Goal: Task Accomplishment & Management: Complete application form

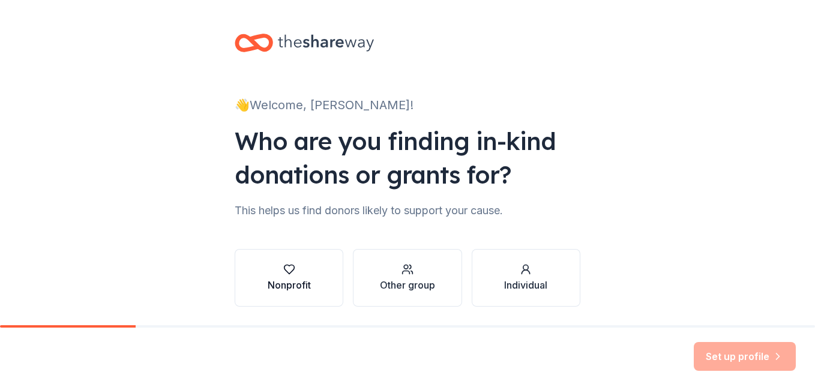
click at [295, 274] on div "button" at bounding box center [289, 269] width 43 height 12
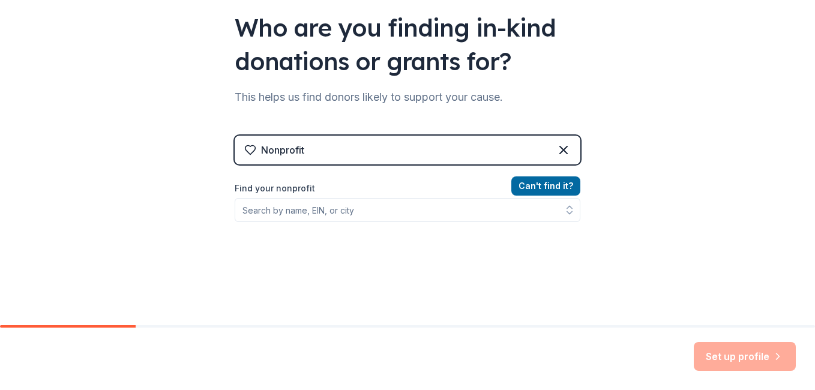
scroll to position [120, 0]
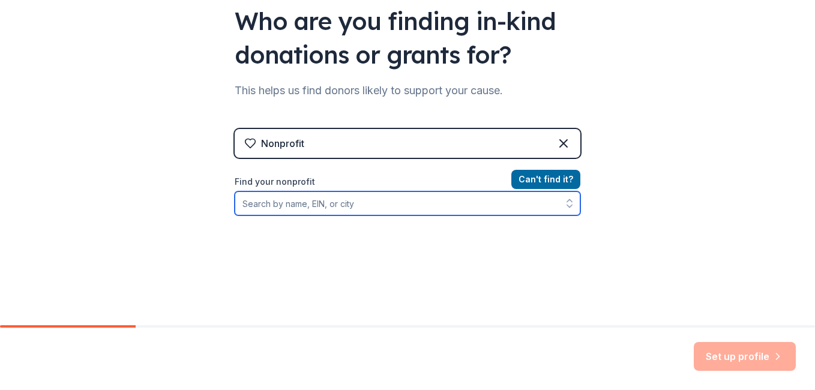
click at [307, 208] on input "Find your nonprofit" at bounding box center [408, 203] width 346 height 24
type input "Conners Emerson School PTSA"
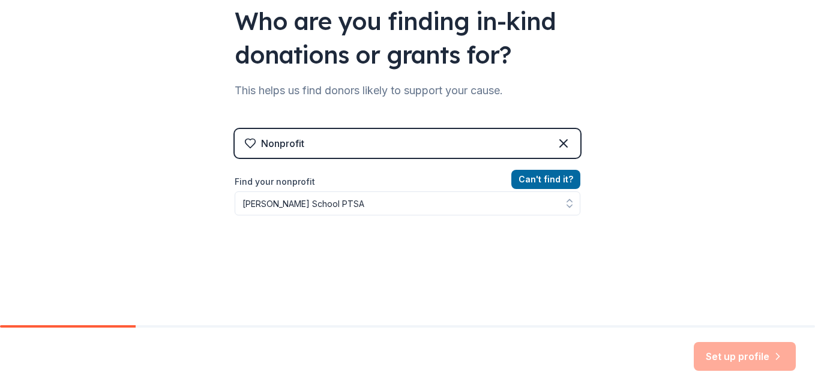
click at [394, 288] on div "Can ' t find it? Find your nonprofit Conners Emerson School PTSA" at bounding box center [408, 241] width 346 height 139
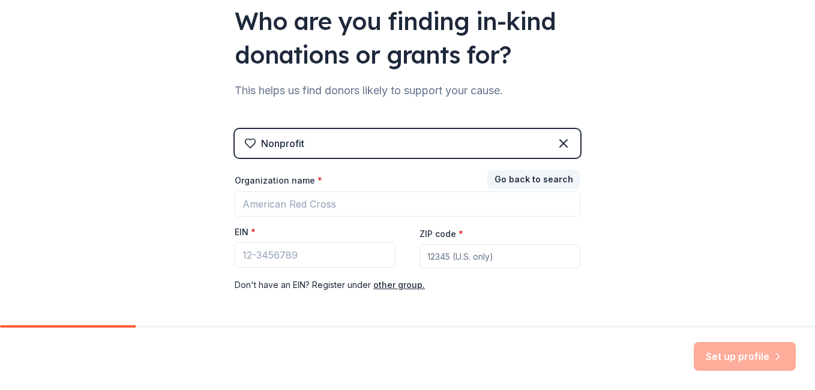
click at [491, 300] on div "Nonprofit Go back to search Organization name * EIN * ZIP code * Don ' t have a…" at bounding box center [408, 222] width 346 height 187
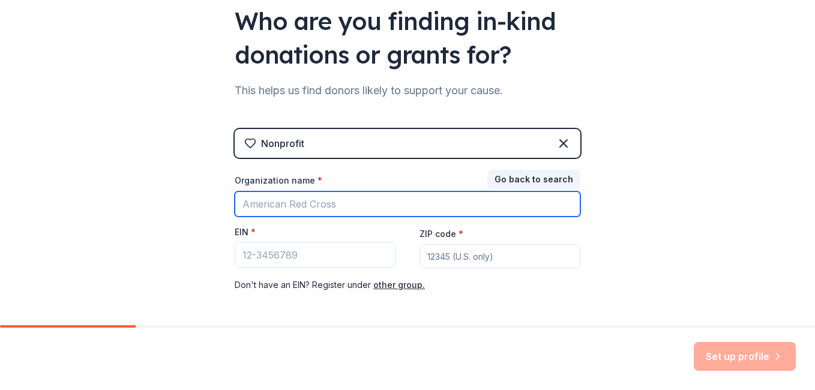
click at [315, 205] on input "Organization name *" at bounding box center [408, 203] width 346 height 25
type input "Conners Emerson School PTSA"
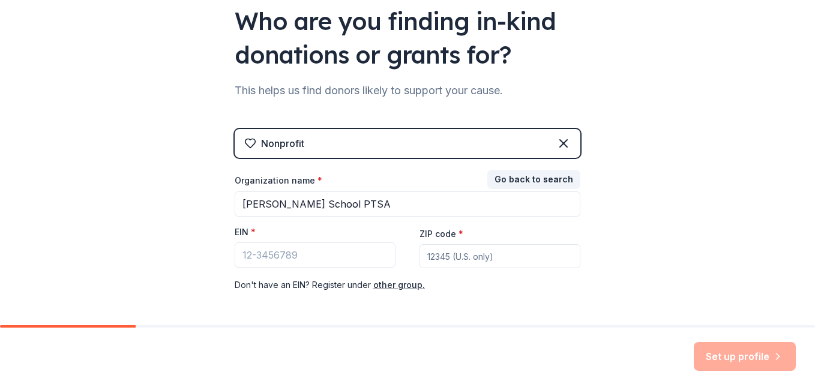
type input "04609"
click at [296, 253] on input "EIN *" at bounding box center [315, 254] width 161 height 25
drag, startPoint x: 296, startPoint y: 253, endPoint x: 283, endPoint y: 256, distance: 13.5
click at [285, 256] on input "EIN *" at bounding box center [315, 254] width 161 height 25
click at [269, 256] on input "EIN *" at bounding box center [315, 254] width 161 height 25
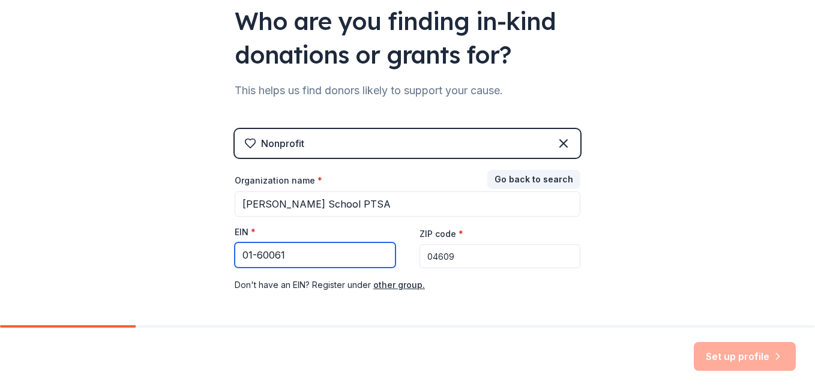
type input "01-60061"
click at [566, 295] on div "Nonprofit Go back to search Organization name * Conners Emerson School PTSA EIN…" at bounding box center [408, 222] width 346 height 187
click at [747, 364] on div "Set up profile" at bounding box center [745, 356] width 102 height 29
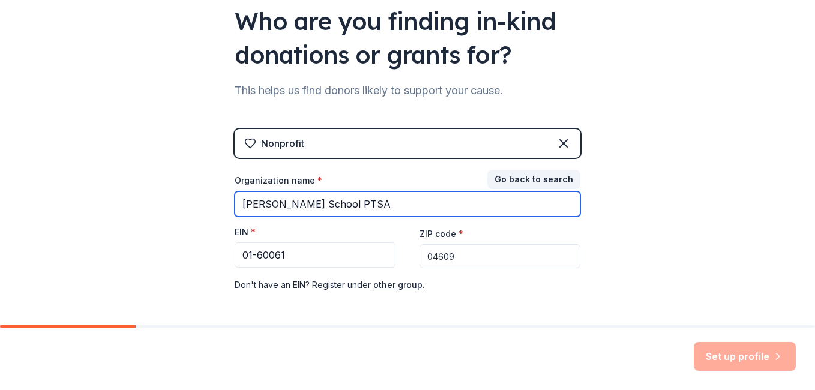
click at [440, 208] on input "Conners Emerson School PTSA" at bounding box center [408, 203] width 346 height 25
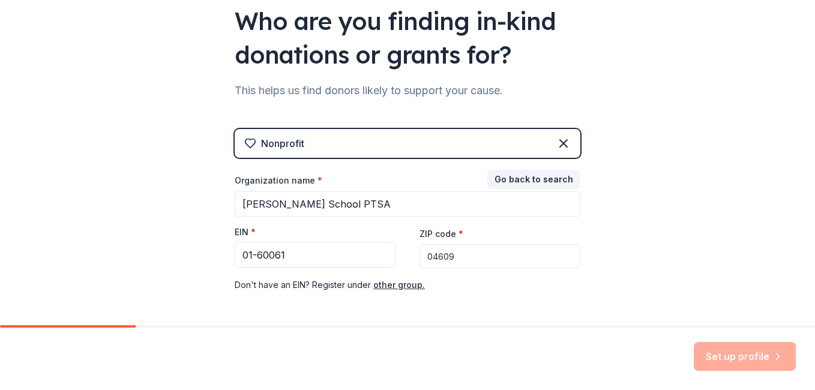
click at [377, 299] on div "Nonprofit Go back to search Organization name * Conners Emerson School PTSA EIN…" at bounding box center [408, 222] width 346 height 187
click at [524, 181] on button "Go back to search" at bounding box center [533, 179] width 93 height 19
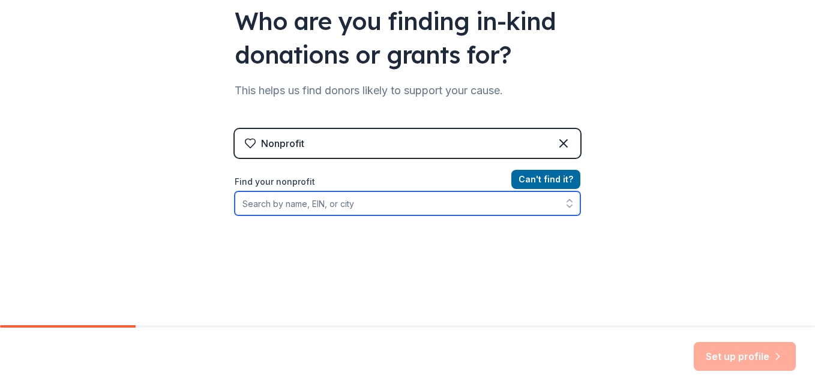
click at [519, 203] on input "Find your nonprofit" at bounding box center [408, 203] width 346 height 24
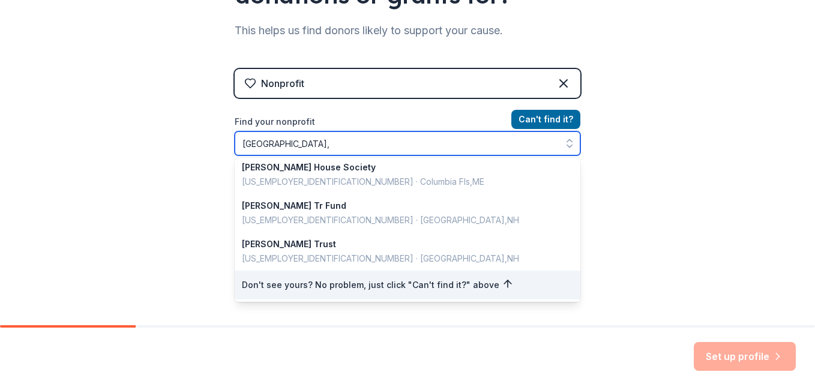
scroll to position [188, 0]
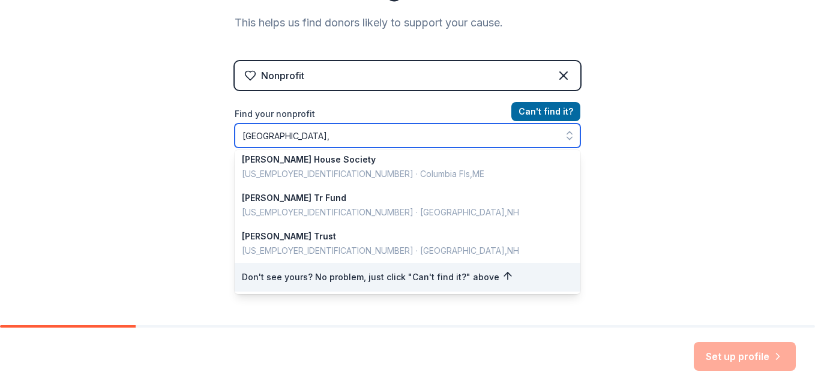
drag, startPoint x: 289, startPoint y: 135, endPoint x: 167, endPoint y: 137, distance: 121.2
click at [167, 137] on div "👋 Welcome, Christina! Who are you finding in-kind donations or grants for? This…" at bounding box center [407, 68] width 815 height 513
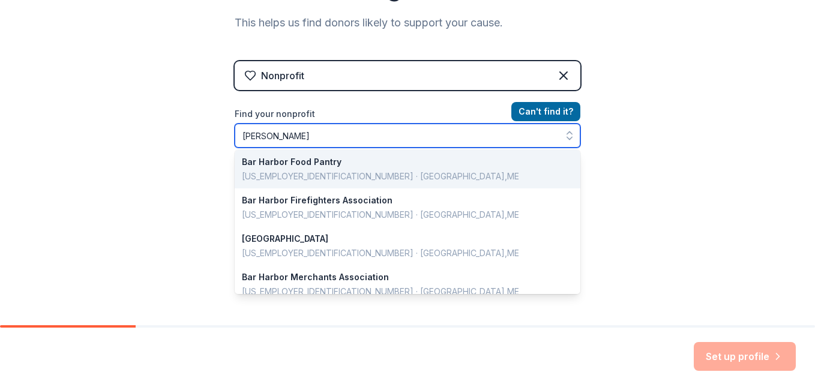
scroll to position [0, 0]
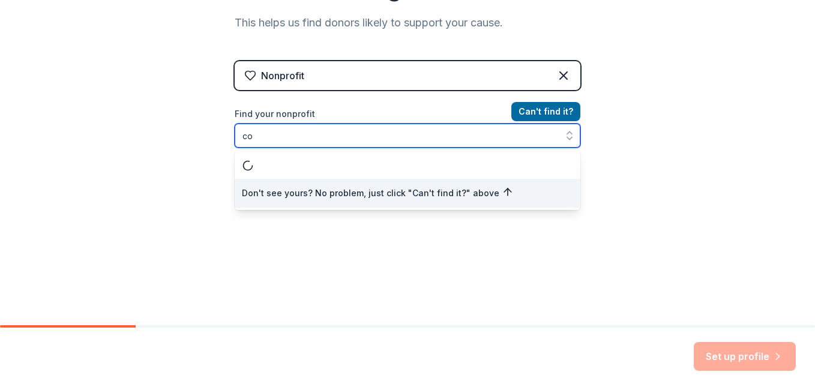
type input "c"
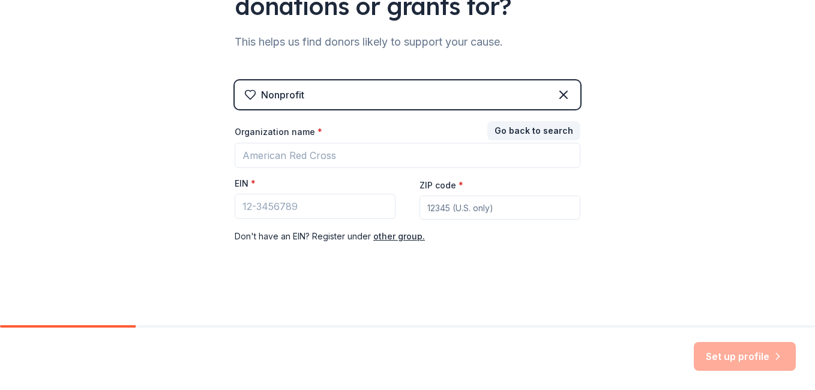
scroll to position [169, 0]
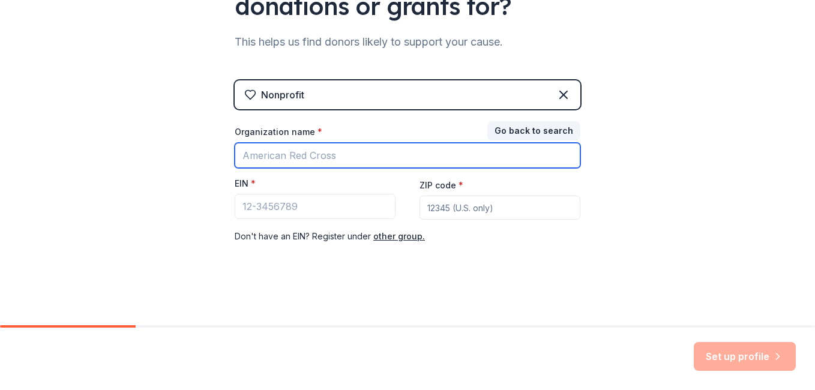
click at [292, 163] on input "Organization name *" at bounding box center [408, 155] width 346 height 25
type input "p"
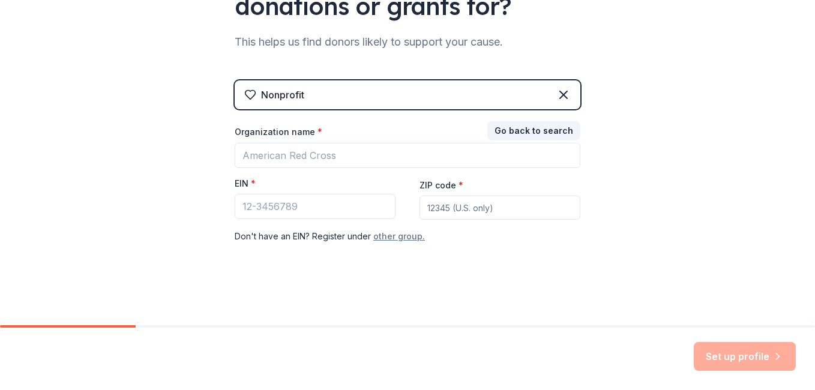
click at [400, 237] on button "other group." at bounding box center [399, 236] width 52 height 14
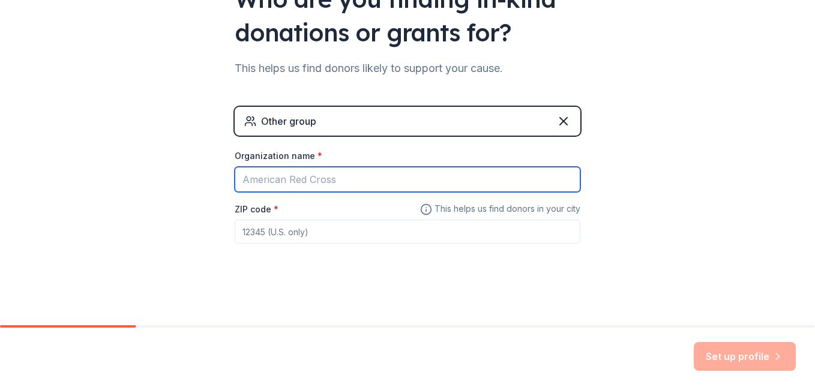
click at [313, 174] on input "Organization name *" at bounding box center [408, 179] width 346 height 25
type input "Conners Emerson School PTSA"
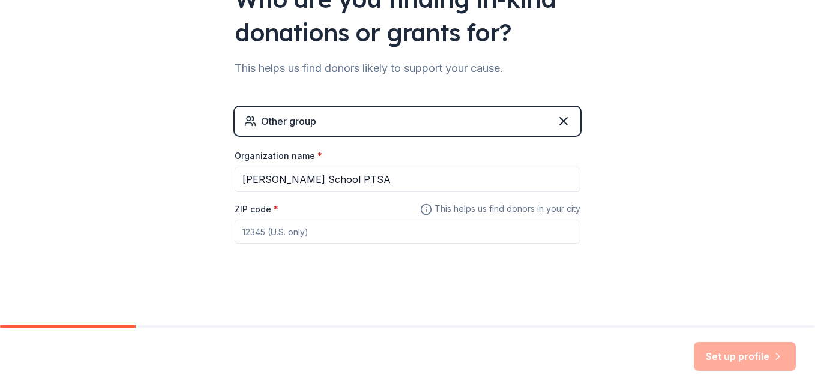
click at [536, 288] on div "👋 Welcome, Christina! Who are you finding in-kind donations or grants for? This…" at bounding box center [407, 91] width 384 height 467
click at [328, 231] on input "ZIP code *" at bounding box center [408, 232] width 346 height 24
type input "04609"
click at [604, 296] on div "👋 Welcome, Christina! Who are you finding in-kind donations or grants for? This…" at bounding box center [407, 91] width 815 height 467
click at [753, 354] on button "Set up profile" at bounding box center [745, 356] width 102 height 29
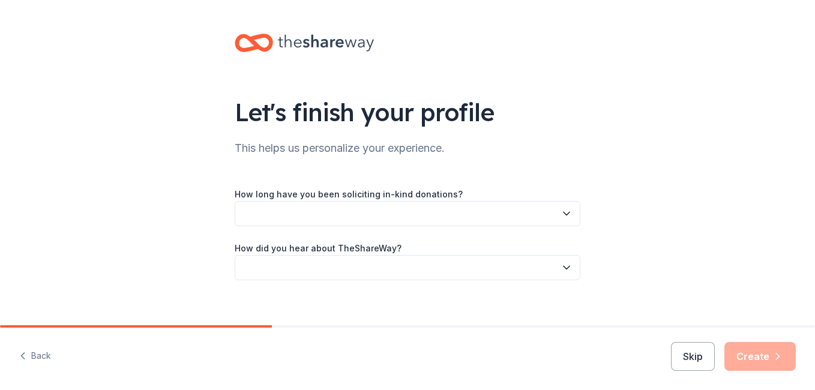
click at [564, 214] on icon "button" at bounding box center [567, 213] width 6 height 3
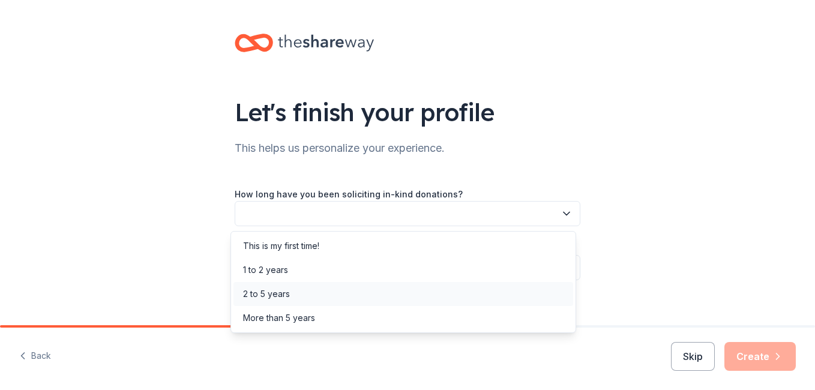
click at [290, 300] on div "2 to 5 years" at bounding box center [403, 294] width 340 height 24
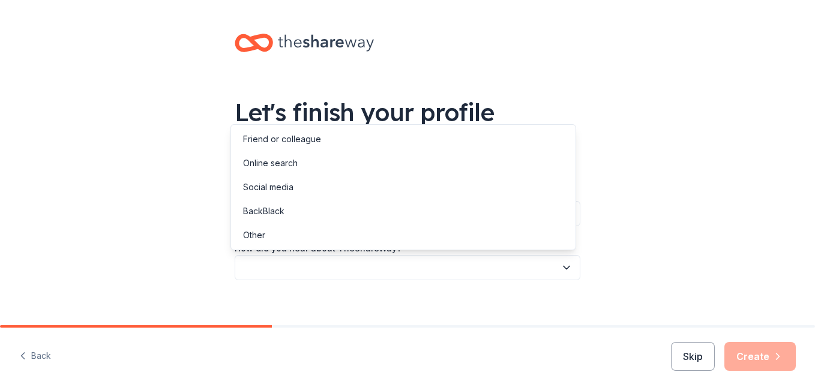
click at [565, 267] on icon "button" at bounding box center [567, 267] width 6 height 3
click at [340, 164] on div "Online search" at bounding box center [403, 163] width 340 height 24
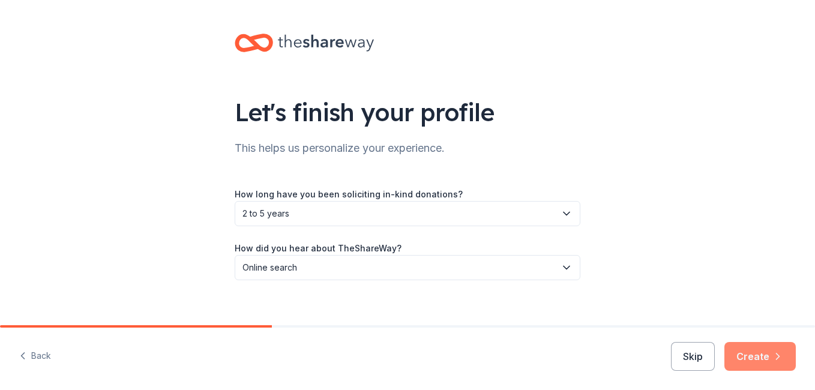
click at [744, 359] on button "Create" at bounding box center [759, 356] width 71 height 29
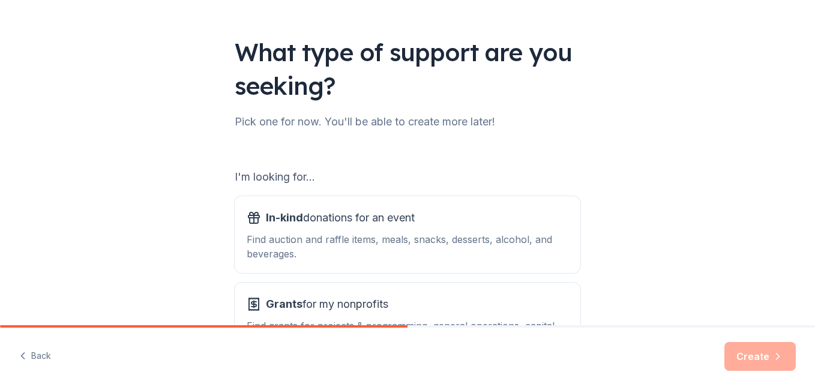
scroll to position [120, 0]
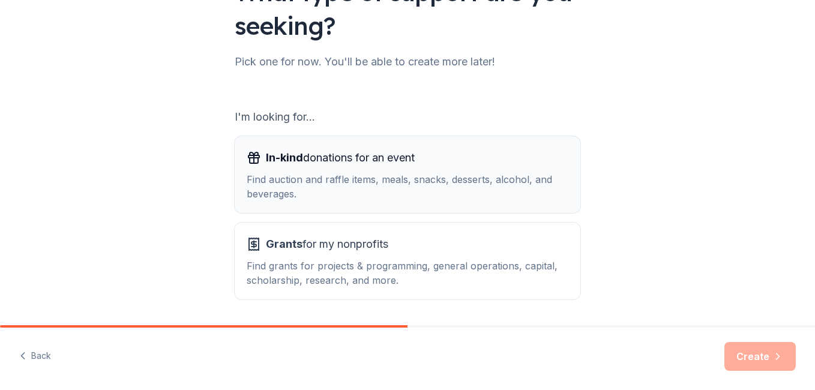
click at [413, 177] on div "Find auction and raffle items, meals, snacks, desserts, alcohol, and beverages." at bounding box center [408, 186] width 322 height 29
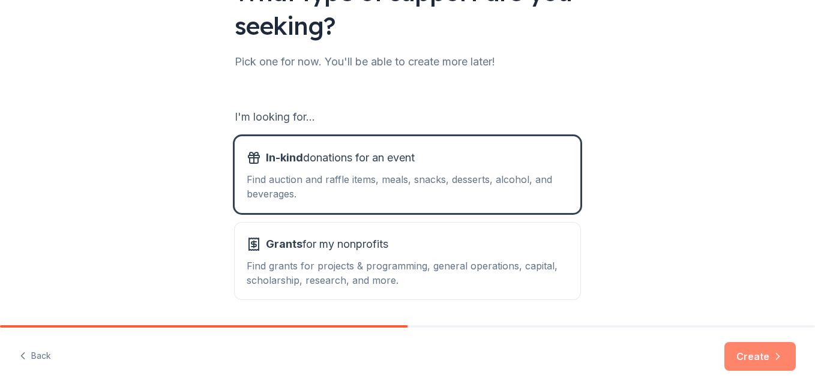
click at [762, 353] on button "Create" at bounding box center [759, 356] width 71 height 29
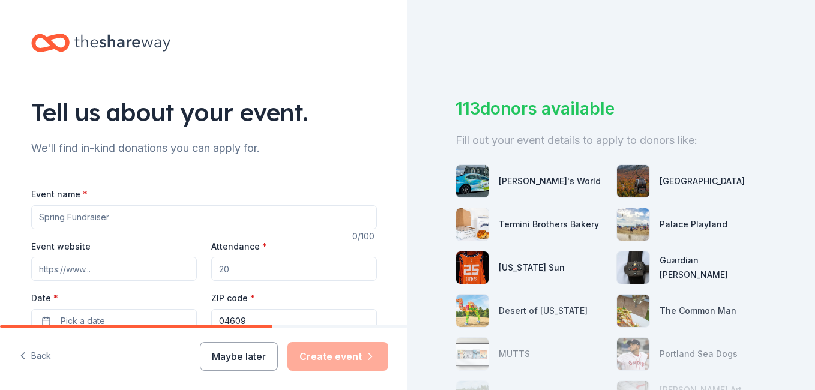
click at [61, 213] on input "Event name *" at bounding box center [204, 217] width 346 height 24
type input "Calendar Raffle Fundraiser"
click at [242, 268] on input "Attendance *" at bounding box center [294, 269] width 166 height 24
type input "3"
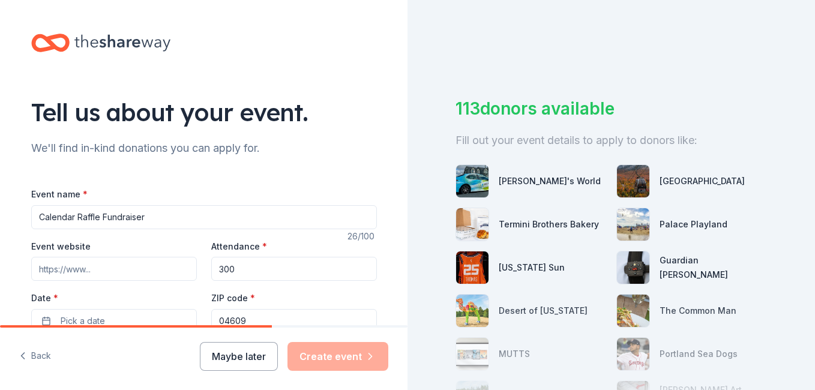
type input "300"
click at [172, 239] on div "Event website" at bounding box center [114, 260] width 166 height 43
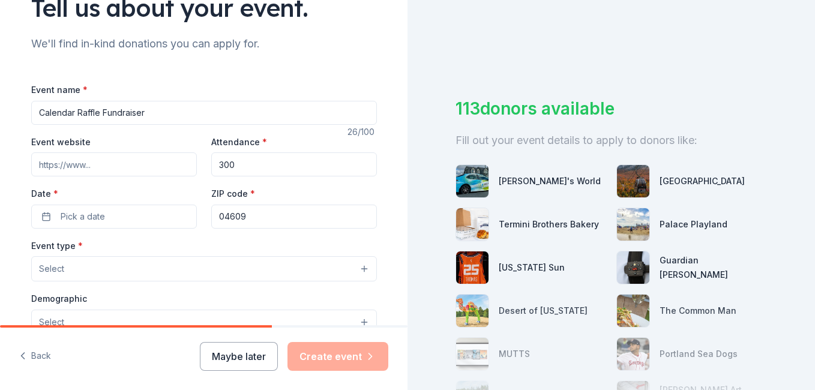
scroll to position [120, 0]
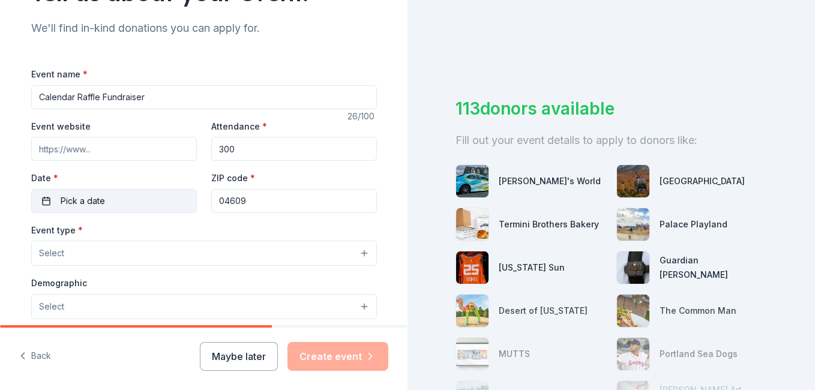
click at [44, 197] on button "Pick a date" at bounding box center [114, 201] width 166 height 24
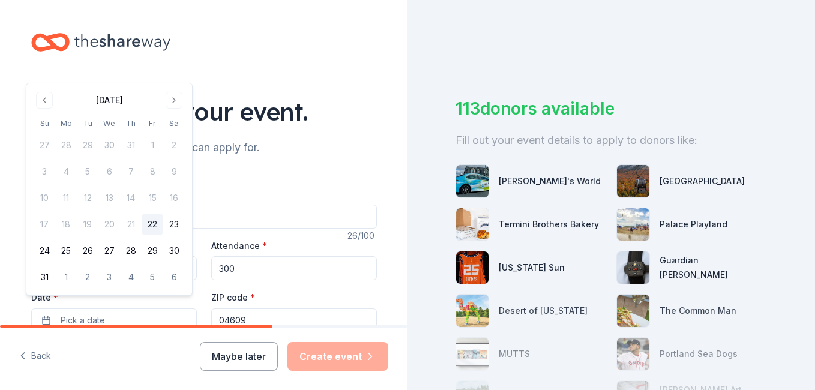
scroll to position [0, 0]
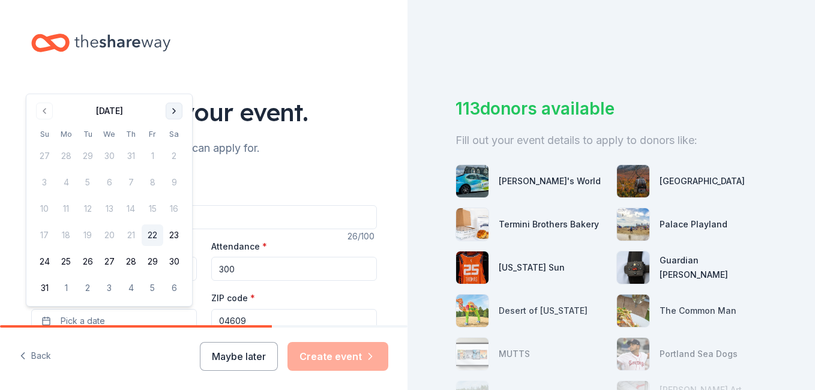
click at [173, 113] on button "Go to next month" at bounding box center [174, 111] width 17 height 17
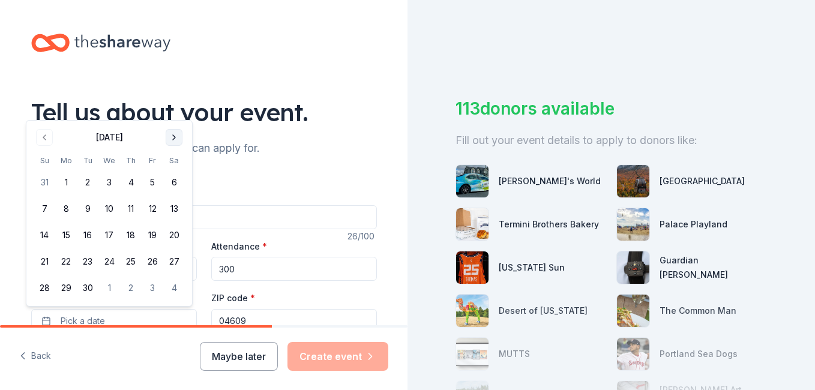
click at [172, 141] on button "Go to next month" at bounding box center [174, 137] width 17 height 17
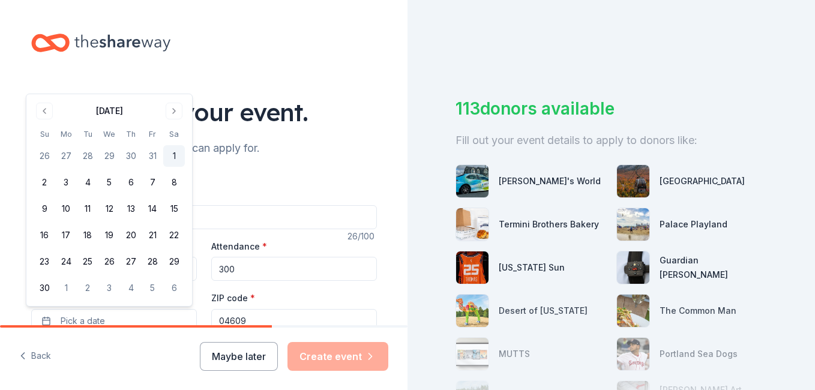
click at [173, 156] on button "1" at bounding box center [174, 156] width 22 height 22
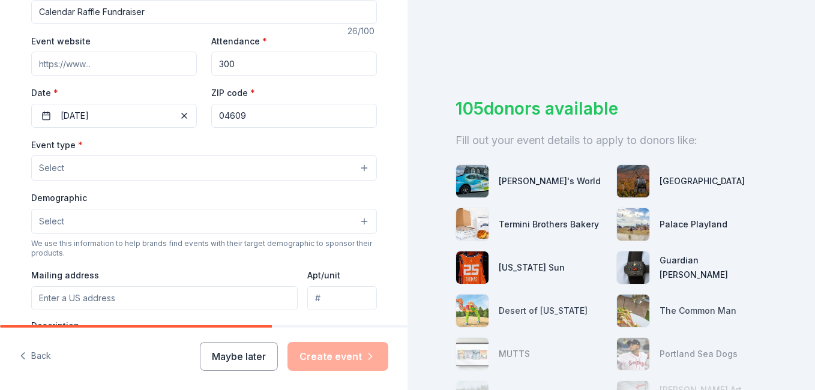
scroll to position [240, 0]
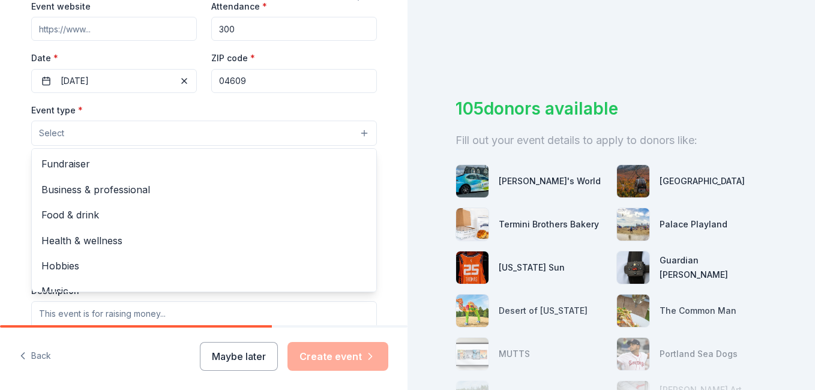
click at [295, 138] on button "Select" at bounding box center [204, 133] width 346 height 25
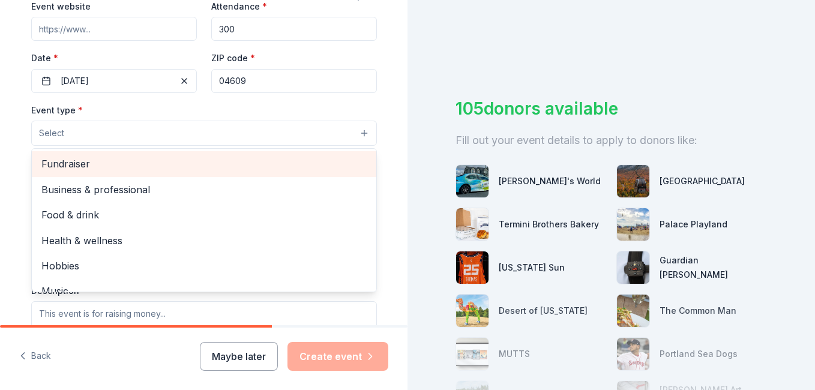
click at [125, 169] on span "Fundraiser" at bounding box center [203, 164] width 325 height 16
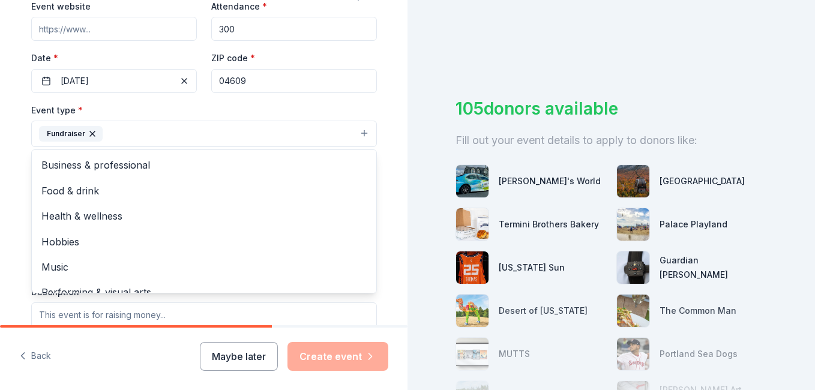
click at [213, 109] on div "Event type * Fundraiser Business & professional Food & drink Health & wellness …" at bounding box center [204, 125] width 346 height 45
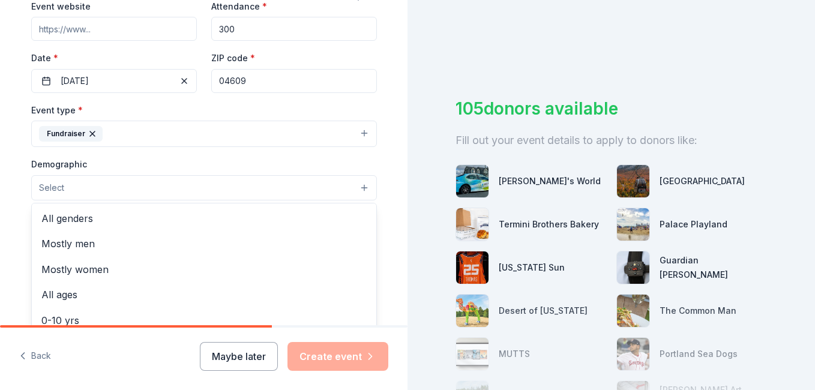
click at [248, 193] on button "Select" at bounding box center [204, 187] width 346 height 25
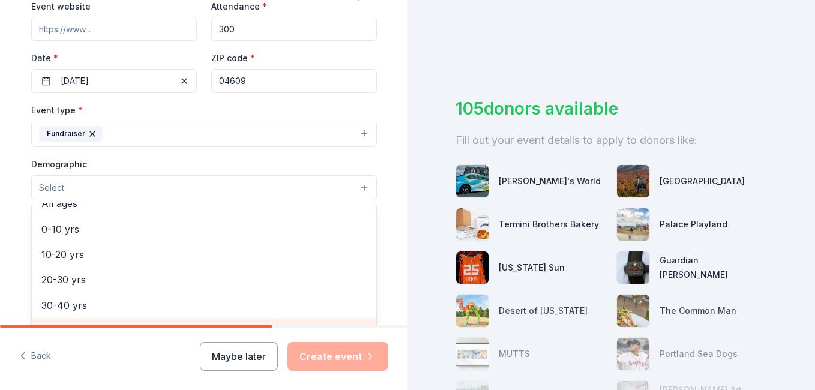
scroll to position [0, 0]
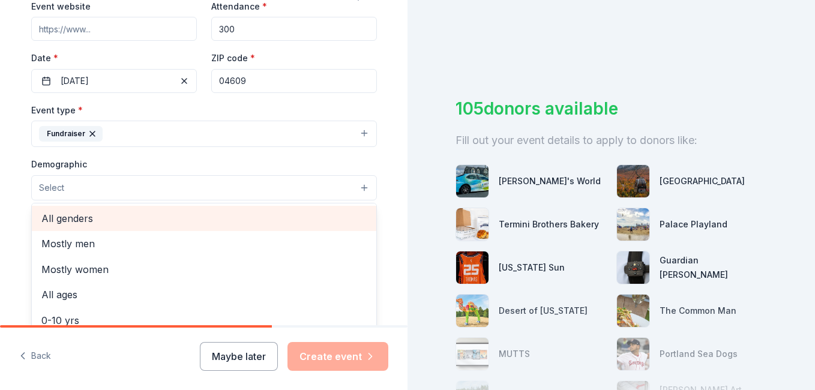
click at [95, 222] on span "All genders" at bounding box center [203, 219] width 325 height 16
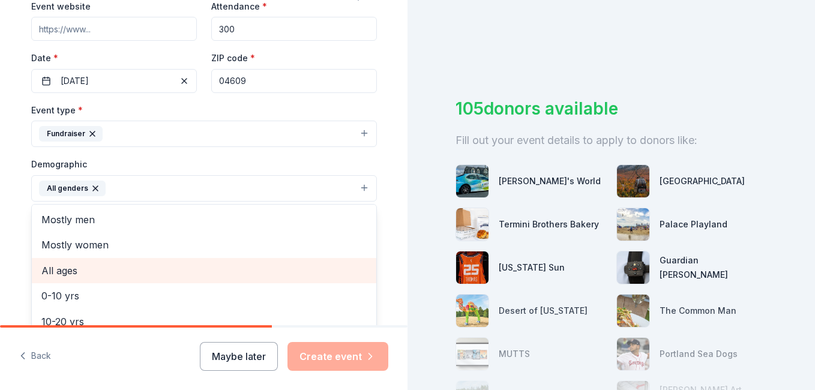
click at [76, 273] on span "All ages" at bounding box center [203, 271] width 325 height 16
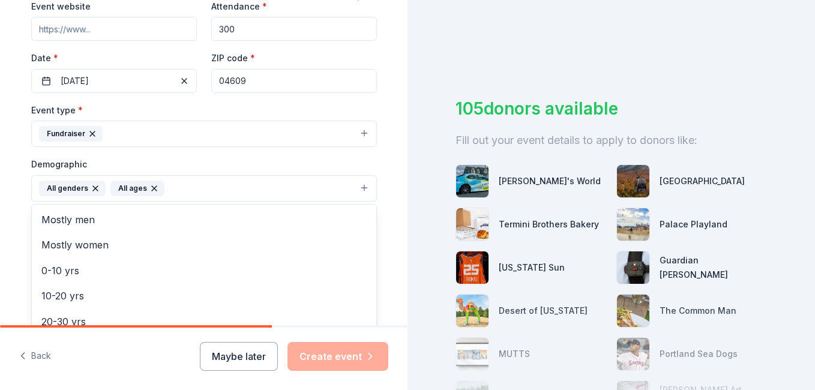
click at [379, 153] on div "Tell us about your event. We'll find in-kind donations you can apply for. Event…" at bounding box center [204, 160] width 384 height 801
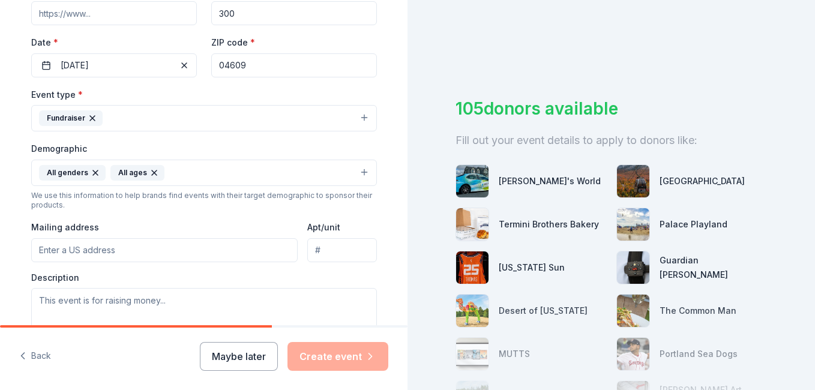
scroll to position [300, 0]
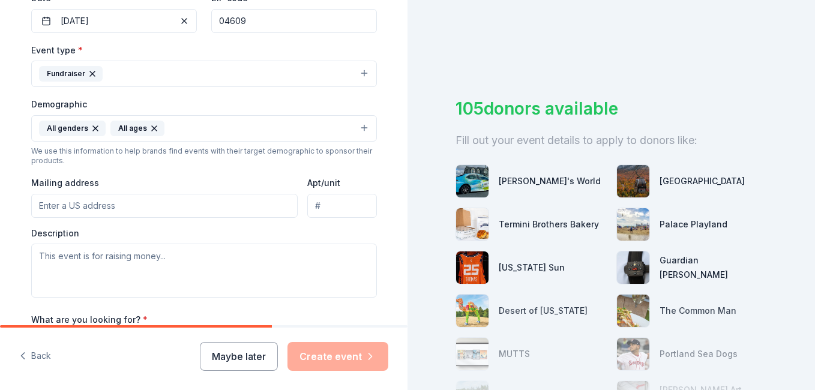
click at [121, 205] on input "Mailing address" at bounding box center [164, 206] width 267 height 24
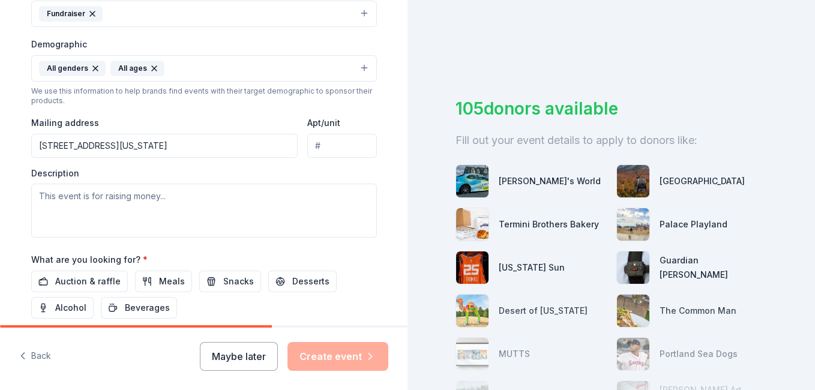
type input "[STREET_ADDRESS]"
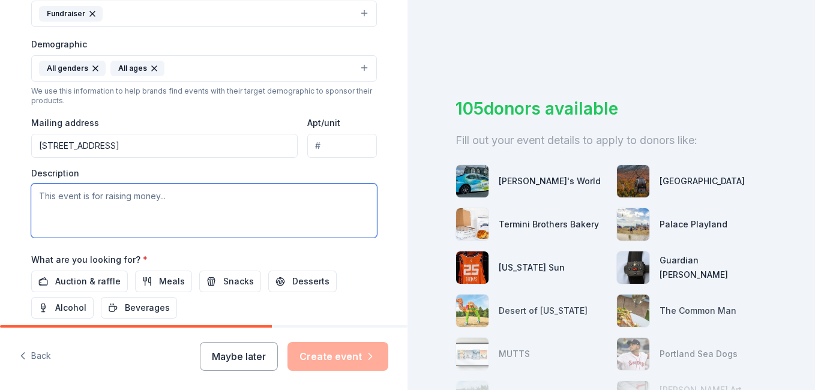
click at [181, 205] on textarea at bounding box center [204, 211] width 346 height 54
type textarea "W"
type textarea "C"
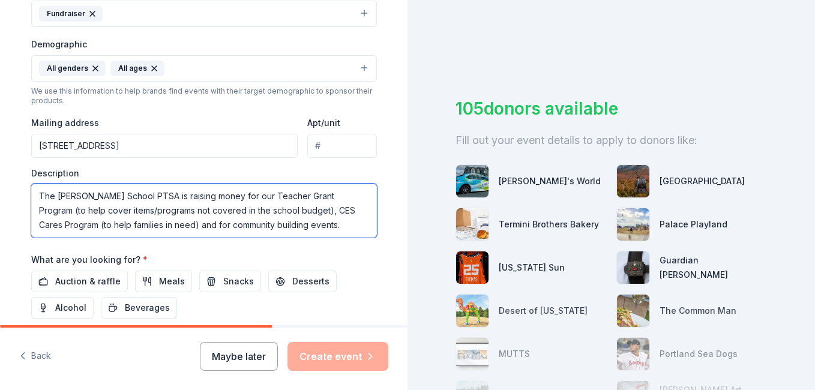
type textarea "The Conners Emerson School PTSA is raising money for our Teacher Grant Program …"
click at [356, 275] on div "Auction & raffle Meals Snacks Desserts Alcohol Beverages" at bounding box center [204, 295] width 346 height 48
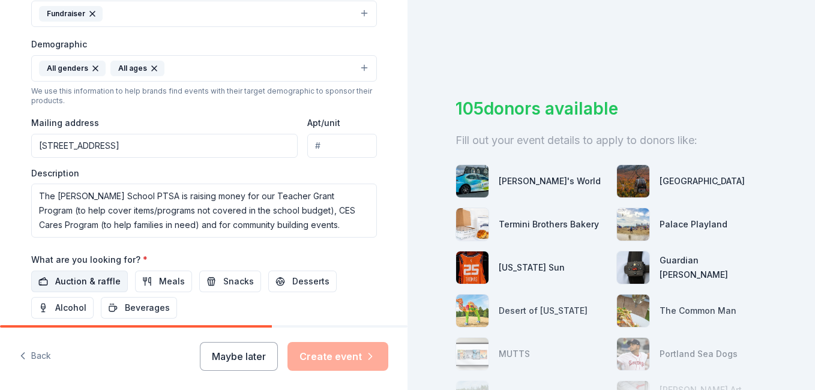
click at [80, 282] on span "Auction & raffle" at bounding box center [87, 281] width 65 height 14
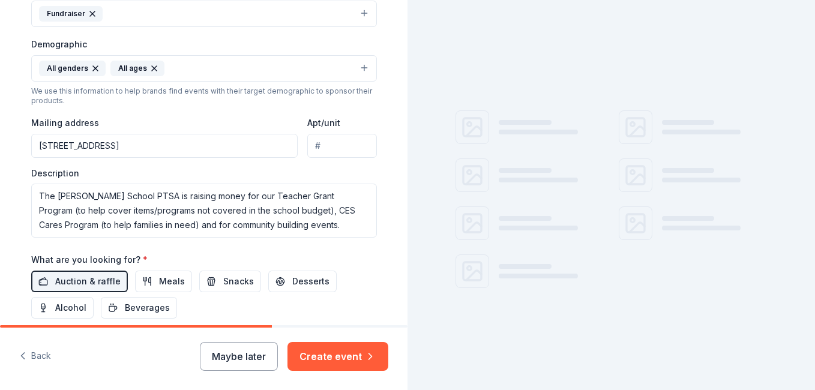
click at [368, 262] on div "What are you looking for? * Auction & raffle Meals Snacks Desserts Alcohol Beve…" at bounding box center [204, 285] width 346 height 67
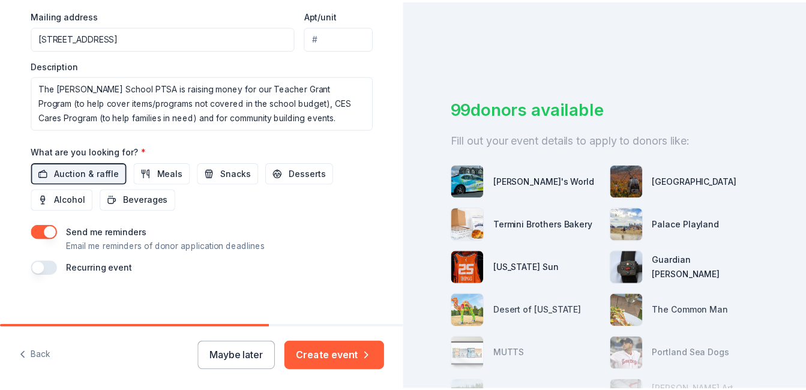
scroll to position [476, 0]
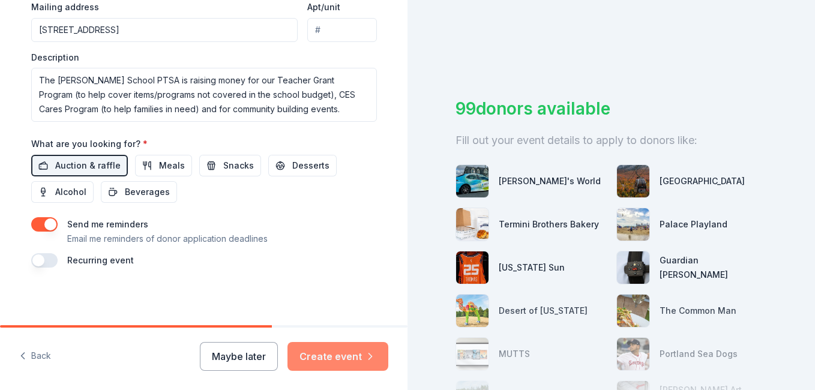
click at [336, 359] on button "Create event" at bounding box center [337, 356] width 101 height 29
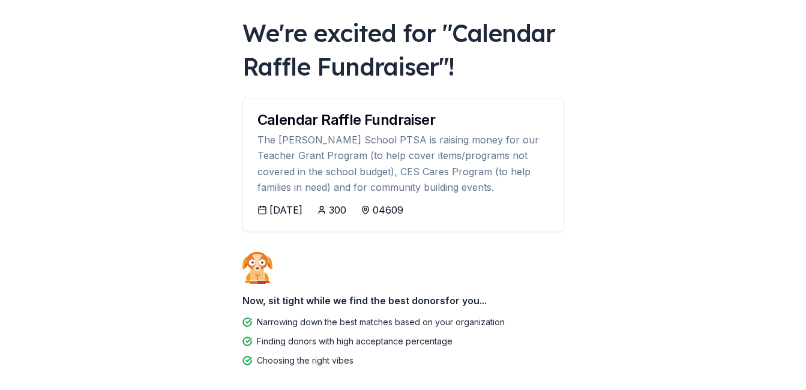
scroll to position [117, 0]
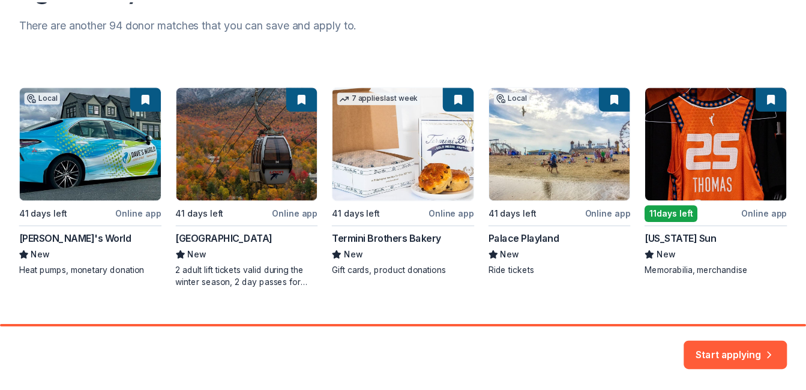
scroll to position [179, 0]
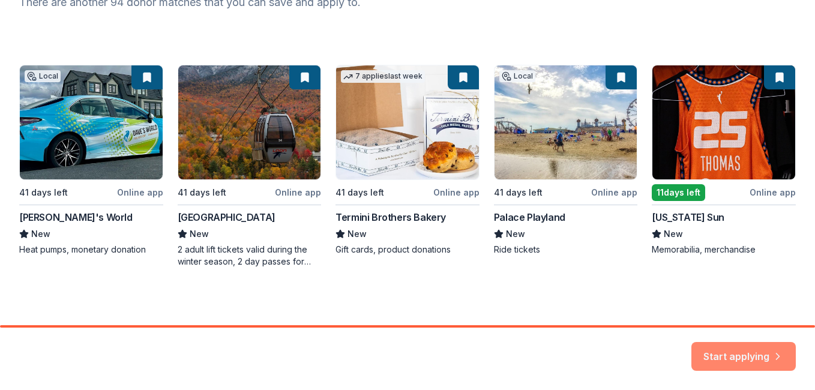
click at [736, 350] on button "Start applying" at bounding box center [743, 349] width 104 height 29
click at [749, 354] on div "Start applying" at bounding box center [743, 356] width 104 height 29
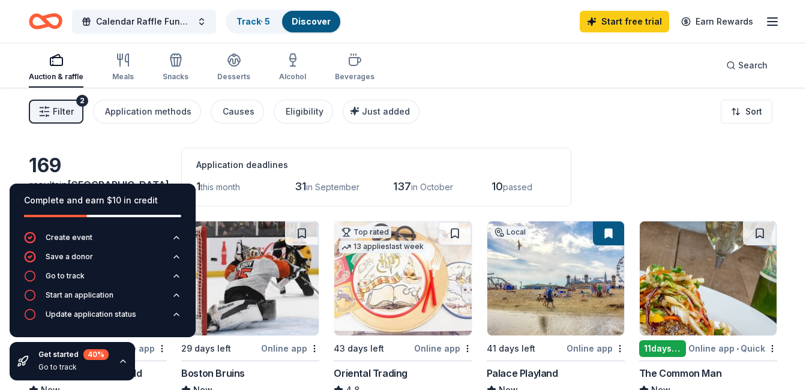
click at [562, 110] on div "Filter 2 Application methods Causes Eligibility Just added Sort" at bounding box center [403, 112] width 806 height 48
click at [550, 114] on div "Filter 2 Application methods Causes Eligibility Just added Sort" at bounding box center [403, 112] width 806 height 48
click at [120, 361] on icon "button" at bounding box center [123, 361] width 10 height 10
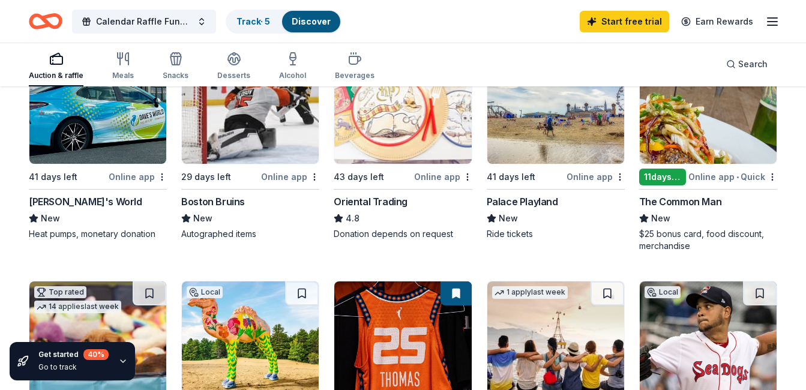
scroll to position [180, 0]
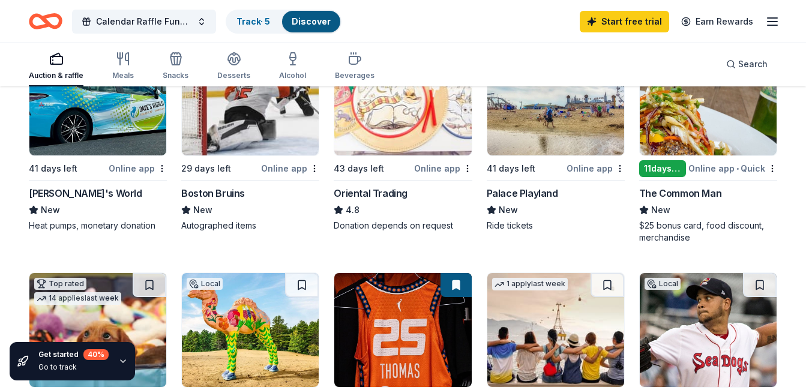
click at [101, 135] on img at bounding box center [97, 98] width 137 height 114
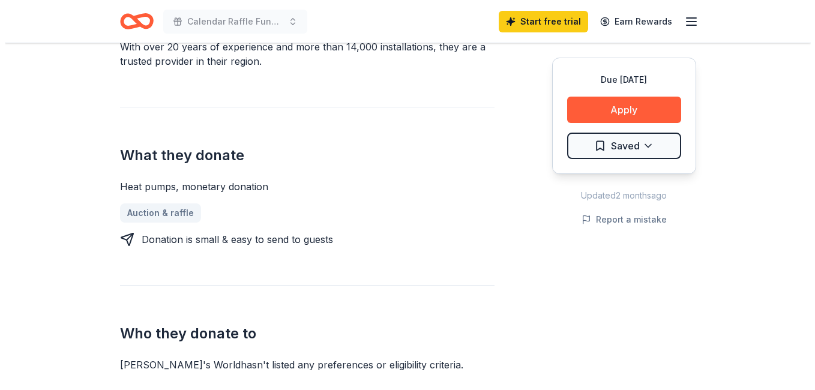
scroll to position [420, 0]
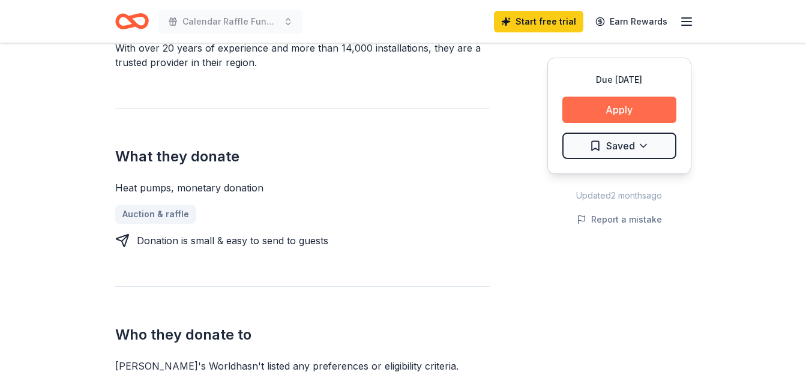
click at [606, 108] on button "Apply" at bounding box center [619, 110] width 114 height 26
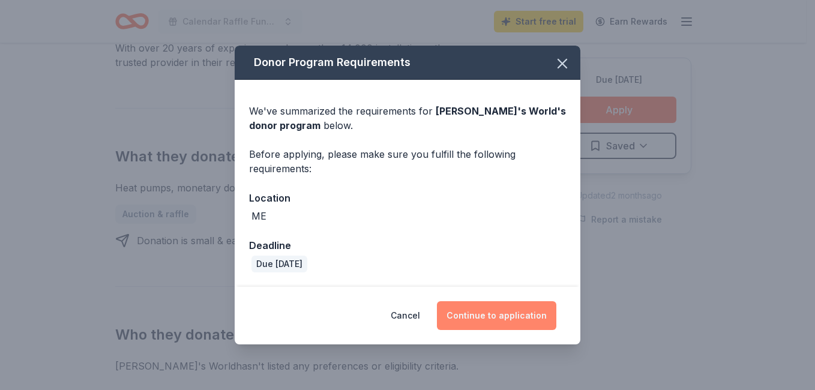
click at [499, 311] on button "Continue to application" at bounding box center [496, 315] width 119 height 29
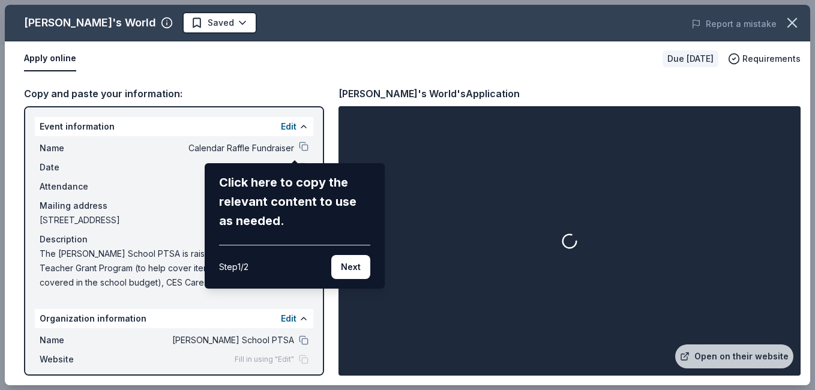
click at [386, 292] on div "Dave's World Saved Report a mistake Apply online Due in 41 days Requirements Co…" at bounding box center [407, 195] width 805 height 380
click at [358, 265] on button "Next" at bounding box center [350, 267] width 39 height 24
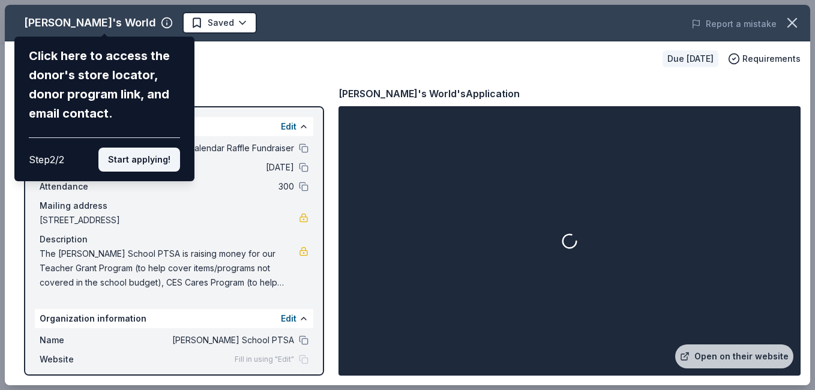
click at [133, 159] on button "Start applying!" at bounding box center [139, 160] width 82 height 24
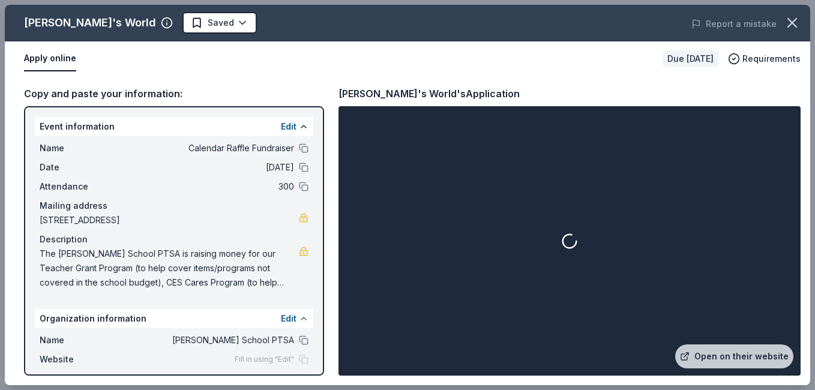
click at [299, 315] on button at bounding box center [304, 319] width 10 height 10
click at [295, 315] on button "Edit" at bounding box center [289, 318] width 16 height 14
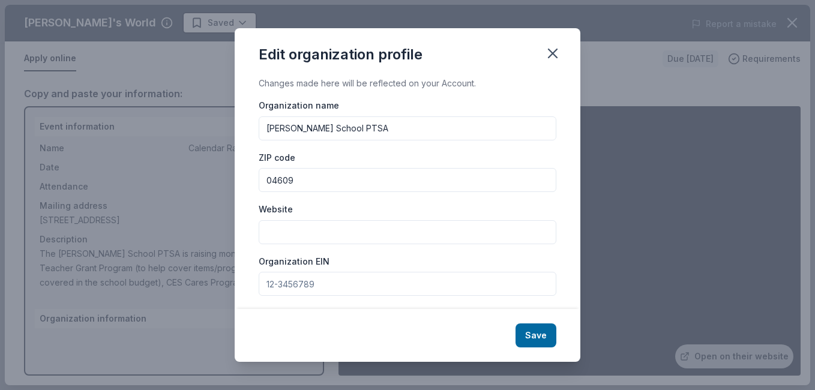
click at [313, 232] on input "Website" at bounding box center [408, 232] width 298 height 24
paste input "[URL][DOMAIN_NAME][DOMAIN_NAME]"
type input "[URL][DOMAIN_NAME][DOMAIN_NAME]"
click at [323, 293] on input "Organization EIN" at bounding box center [408, 284] width 298 height 24
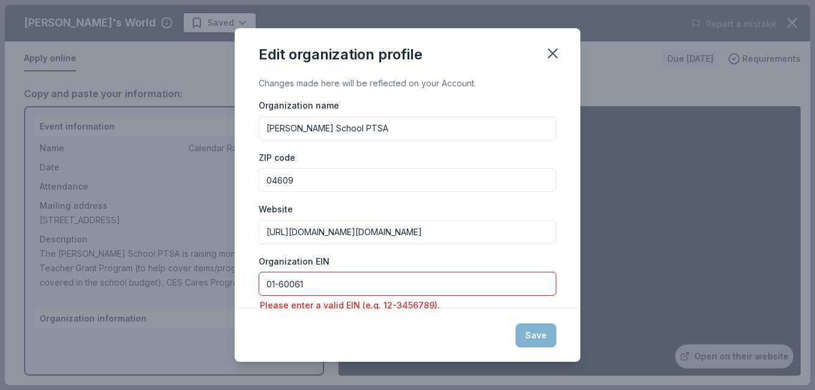
click at [391, 336] on div "Save" at bounding box center [408, 335] width 346 height 53
click at [514, 248] on div "Organization name Conners Emerson School PTSA ZIP code 04609 Website https://si…" at bounding box center [408, 286] width 298 height 377
click at [534, 338] on div "Save" at bounding box center [408, 335] width 346 height 53
click at [542, 218] on div "Website https://sites.google.com/mdirss.org/ces-ptsa/home" at bounding box center [408, 223] width 298 height 43
click at [300, 295] on input "01-60061" at bounding box center [408, 284] width 298 height 24
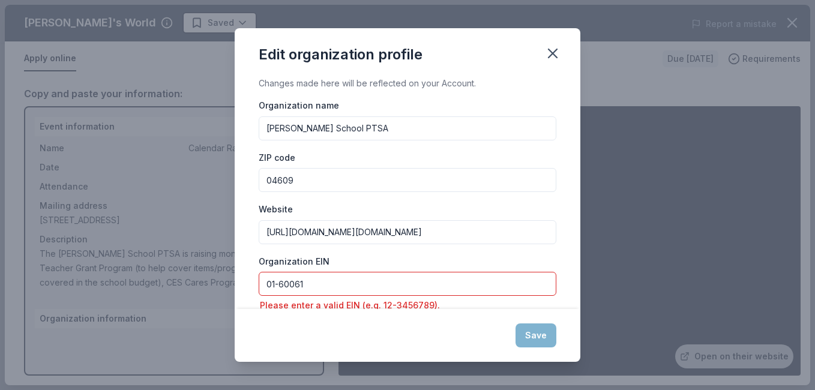
click at [281, 280] on input "01-60061" at bounding box center [408, 284] width 298 height 24
type input "01-60061"
click at [280, 284] on input "01-60061" at bounding box center [408, 284] width 298 height 24
click at [349, 306] on div "Please enter a valid EIN (e.g. 12-3456789)." at bounding box center [408, 305] width 298 height 14
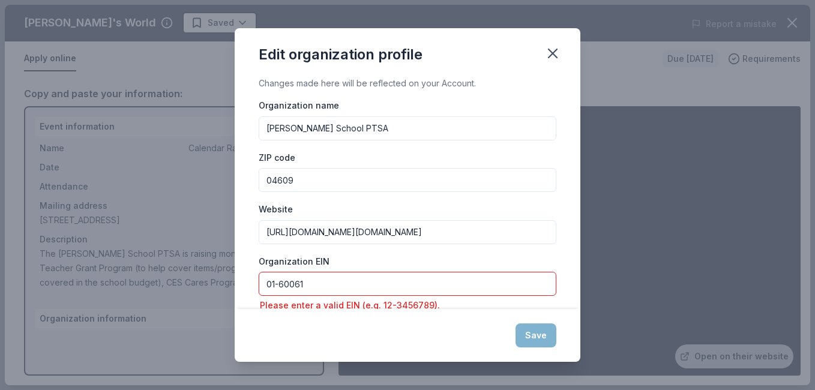
drag, startPoint x: 349, startPoint y: 306, endPoint x: 324, endPoint y: 283, distance: 34.4
click at [324, 283] on input "01-60061" at bounding box center [408, 284] width 298 height 24
drag, startPoint x: 527, startPoint y: 334, endPoint x: 526, endPoint y: 219, distance: 115.2
click at [529, 330] on div "Save" at bounding box center [408, 335] width 346 height 53
click at [553, 53] on icon "button" at bounding box center [553, 53] width 8 height 8
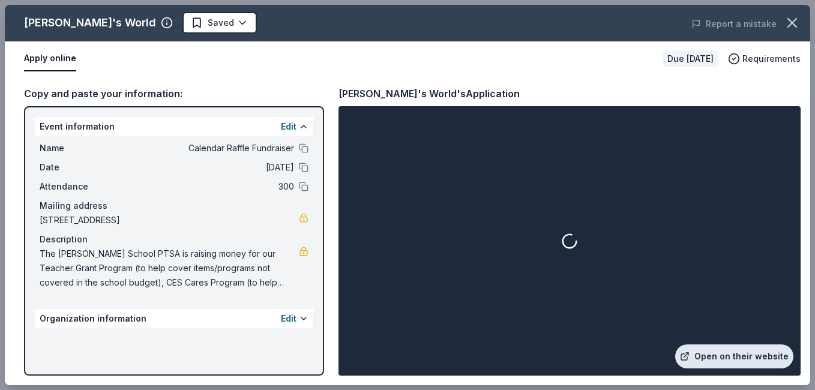
click at [766, 355] on link "Open on their website" at bounding box center [734, 356] width 118 height 24
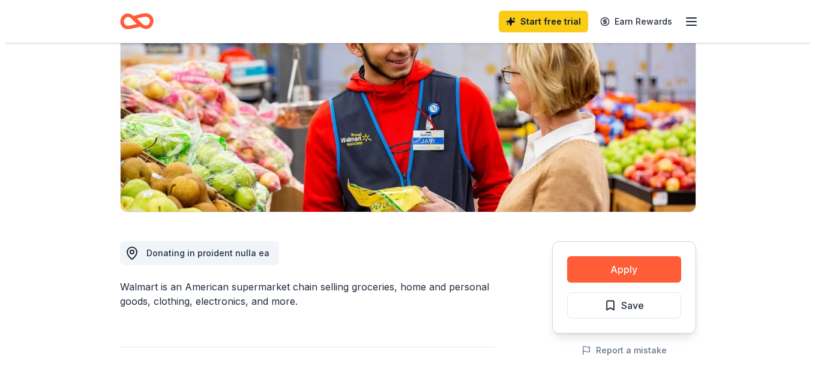
scroll to position [180, 0]
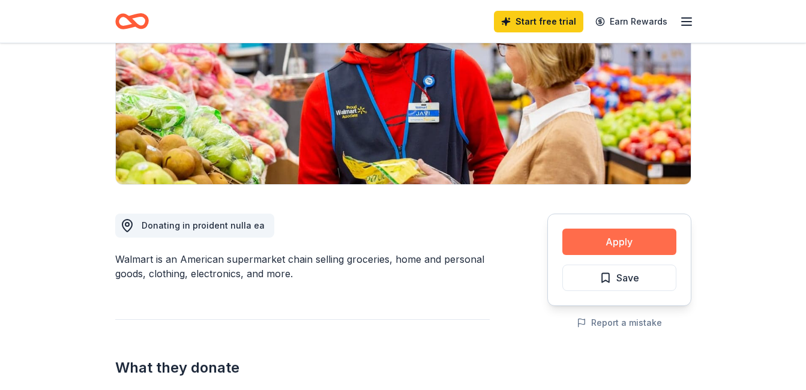
click at [616, 245] on button "Apply" at bounding box center [619, 242] width 114 height 26
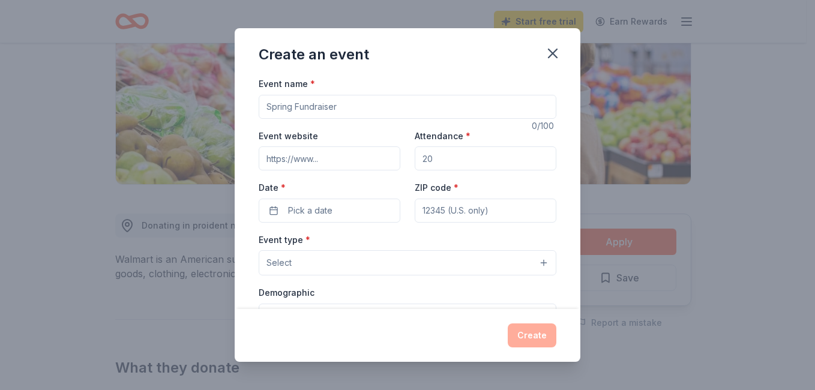
click at [330, 109] on input "Event name *" at bounding box center [408, 107] width 298 height 24
type input "Calendar Raffle Fundraiser"
type input "300"
type input "04609"
type input "[STREET_ADDRESS]"
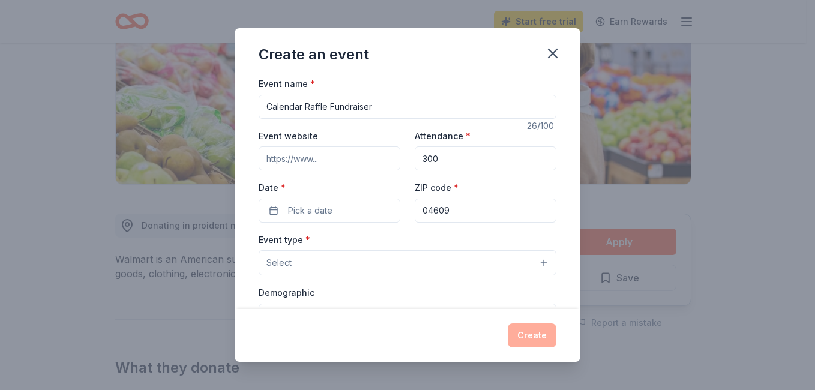
click at [334, 158] on input "Event website" at bounding box center [330, 158] width 142 height 24
type input "[URL][DOMAIN_NAME]"
click at [355, 160] on input "[URL][DOMAIN_NAME]" at bounding box center [330, 158] width 142 height 24
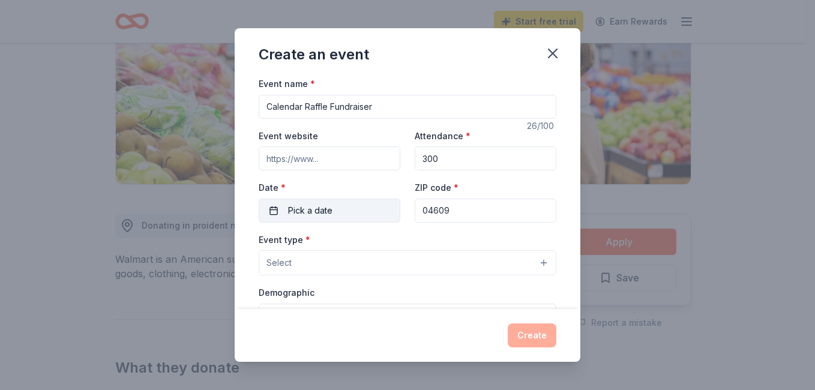
click at [328, 214] on span "Pick a date" at bounding box center [310, 210] width 44 height 14
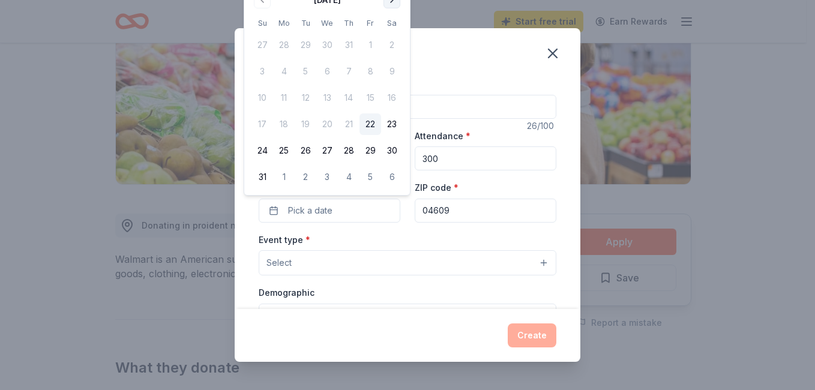
click at [391, 1] on button "Go to next month" at bounding box center [391, 0] width 17 height 17
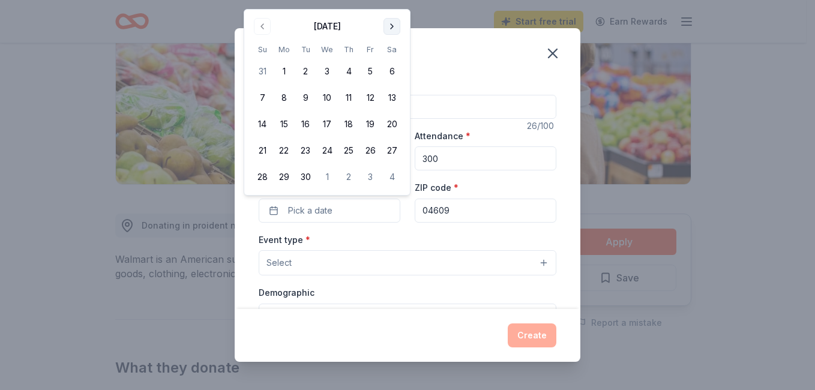
click at [387, 28] on button "Go to next month" at bounding box center [391, 26] width 17 height 17
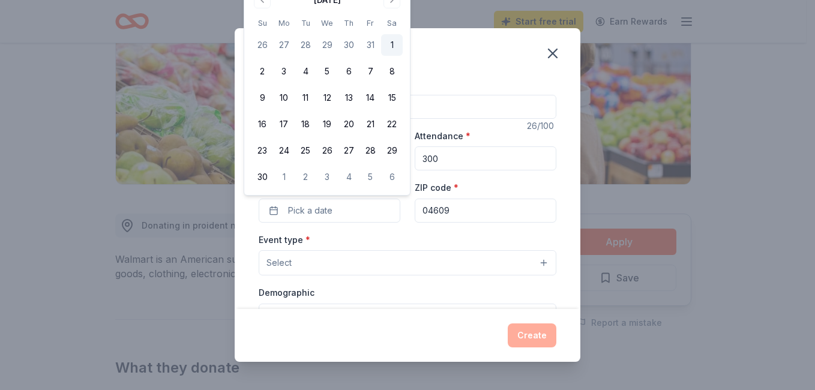
click at [391, 46] on button "1" at bounding box center [392, 45] width 22 height 22
click at [539, 262] on button "Select" at bounding box center [408, 262] width 298 height 25
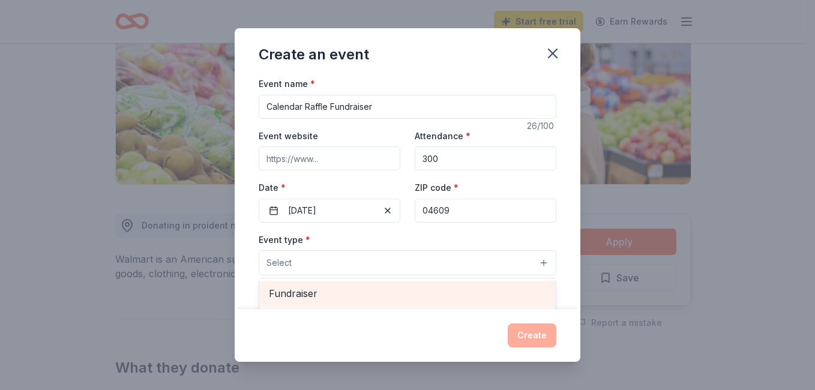
click at [411, 293] on span "Fundraiser" at bounding box center [407, 294] width 277 height 16
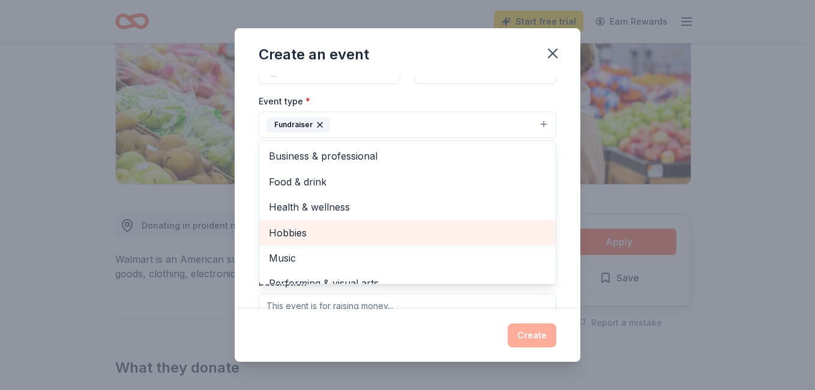
scroll to position [120, 0]
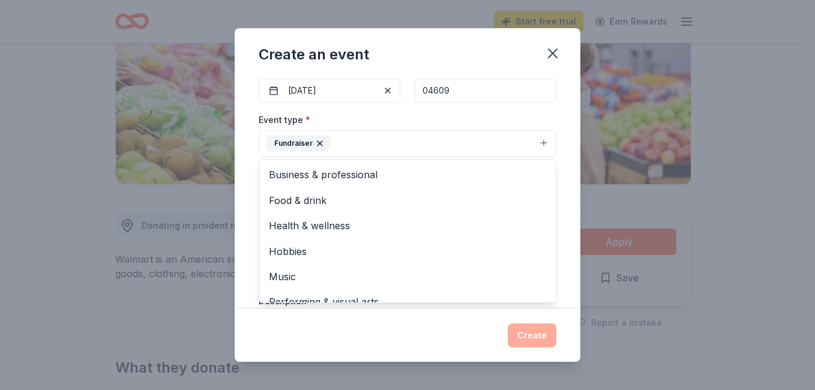
click at [508, 115] on div "Event type * Fundraiser Business & professional Food & drink Health & wellness …" at bounding box center [408, 134] width 298 height 45
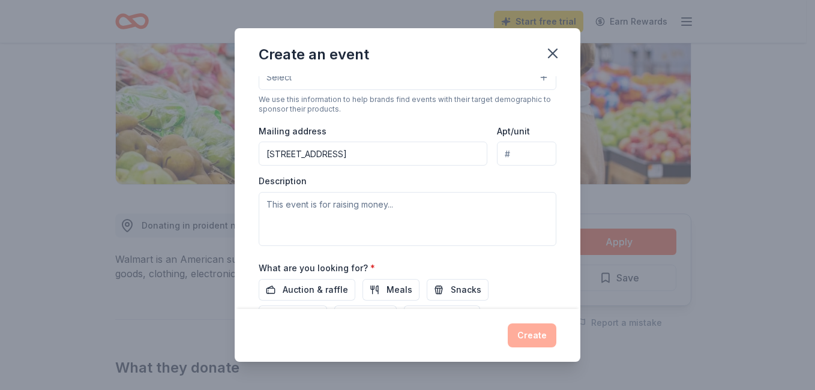
scroll to position [300, 0]
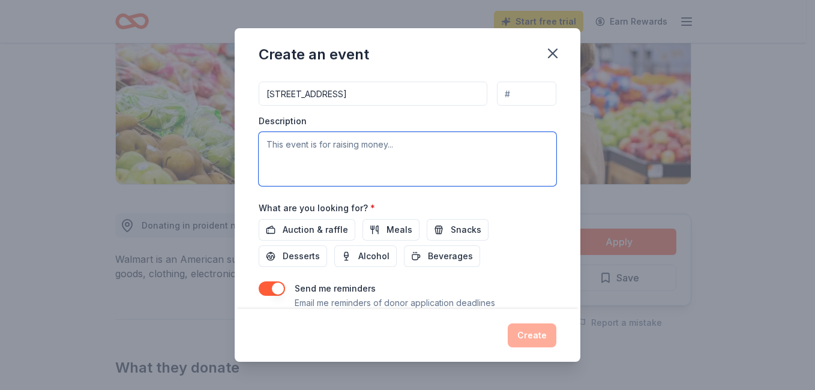
click at [284, 141] on textarea at bounding box center [408, 159] width 298 height 54
paste textarea "[URL][DOMAIN_NAME][DOMAIN_NAME]"
type textarea "[URL][DOMAIN_NAME][DOMAIN_NAME]"
drag, startPoint x: 477, startPoint y: 148, endPoint x: 199, endPoint y: 153, distance: 277.9
click at [200, 153] on div "Create an event Event name * Calendar Raffle Fundraiser 26 /100 Event website A…" at bounding box center [407, 195] width 815 height 390
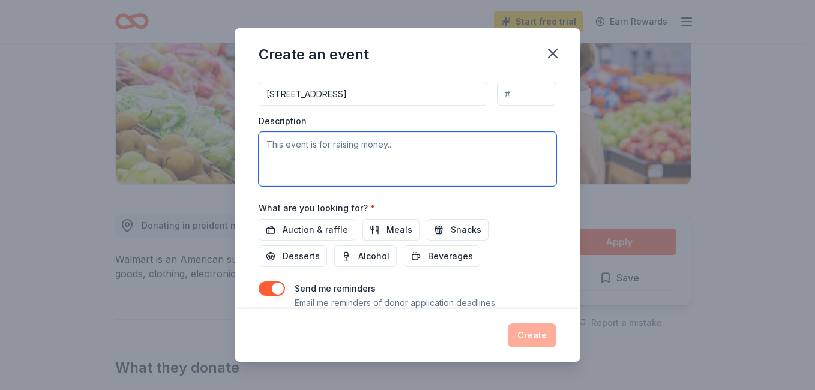
paste textarea "Hi ________, My name is _________ and I am a volunteer on the PTSA at [PERSON_N…"
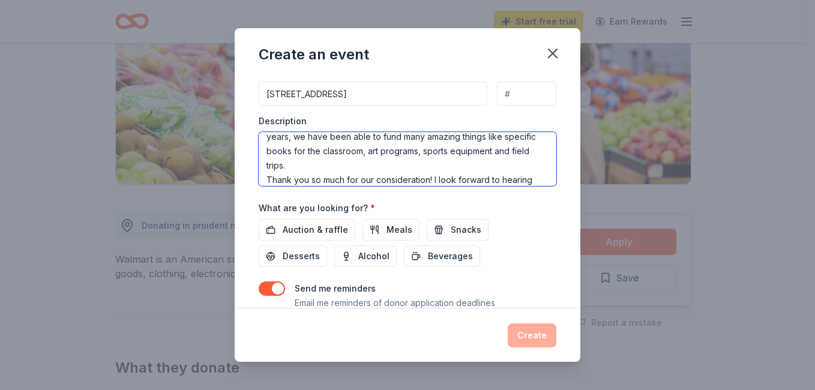
click at [392, 179] on textarea "Hi ________, My name is _________ and I am a volunteer on the PTSA at [PERSON_N…" at bounding box center [408, 159] width 298 height 54
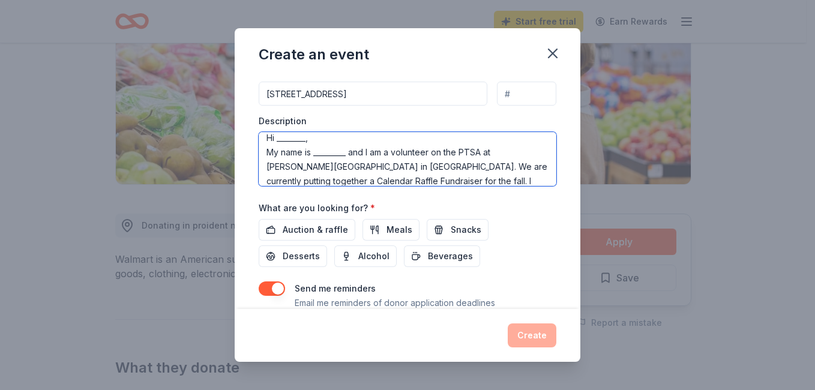
scroll to position [0, 0]
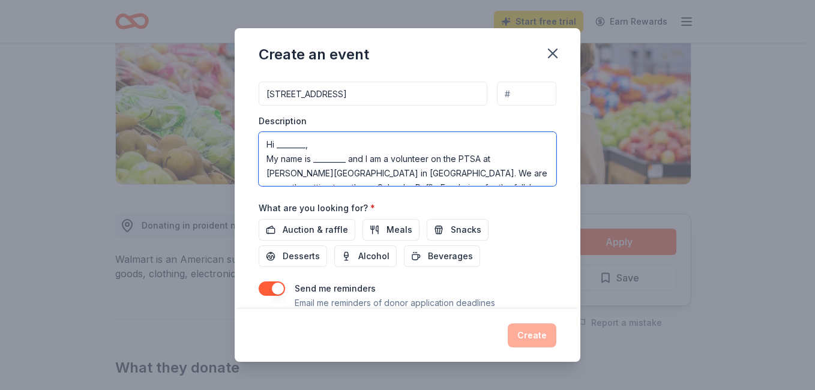
drag, startPoint x: 351, startPoint y: 152, endPoint x: 265, endPoint y: 141, distance: 86.5
click at [265, 141] on textarea "Hi ________, My name is _________ and I am a volunteer on the PTSA at [PERSON_N…" at bounding box center [408, 159] width 298 height 54
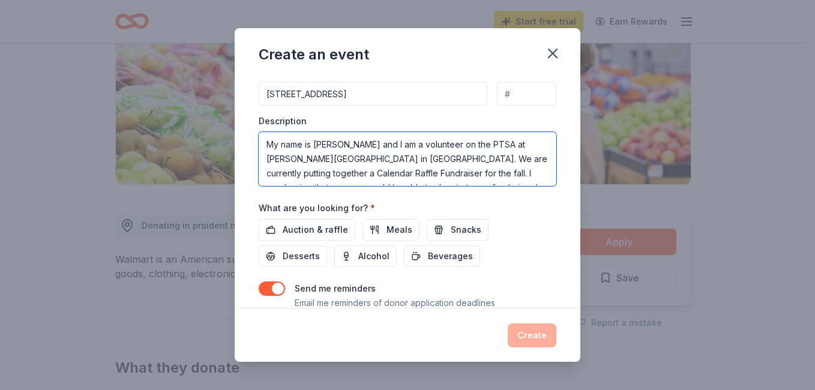
click at [429, 160] on textarea "My name is [PERSON_NAME] and I am a volunteer on the PTSA at [PERSON_NAME][GEOG…" at bounding box center [408, 159] width 298 height 54
click at [431, 159] on textarea "My name is [PERSON_NAME] and I am a volunteer on the PTSA at [PERSON_NAME][GEOG…" at bounding box center [408, 159] width 298 height 54
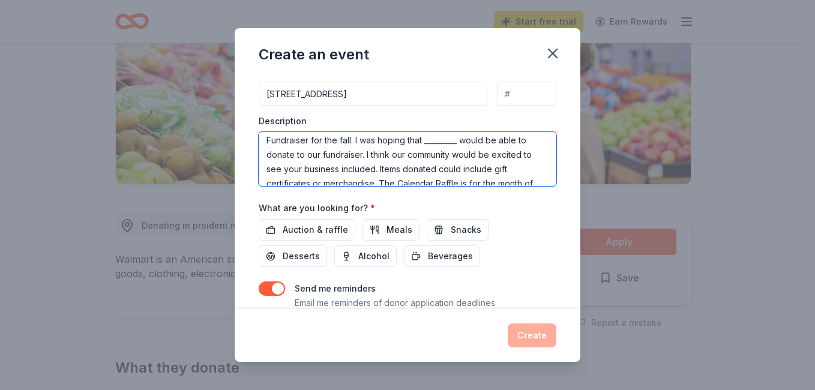
scroll to position [36, 0]
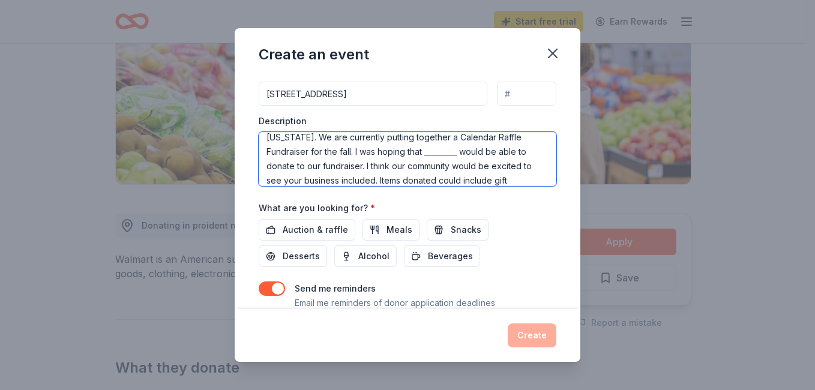
click at [374, 153] on textarea "My name is [PERSON_NAME] and I am a volunteer on the PTSA at [PERSON_NAME][GEOG…" at bounding box center [408, 159] width 298 height 54
click at [466, 151] on textarea "My name is [PERSON_NAME] and I am a volunteer on the PTSA at [PERSON_NAME][GEOG…" at bounding box center [408, 159] width 298 height 54
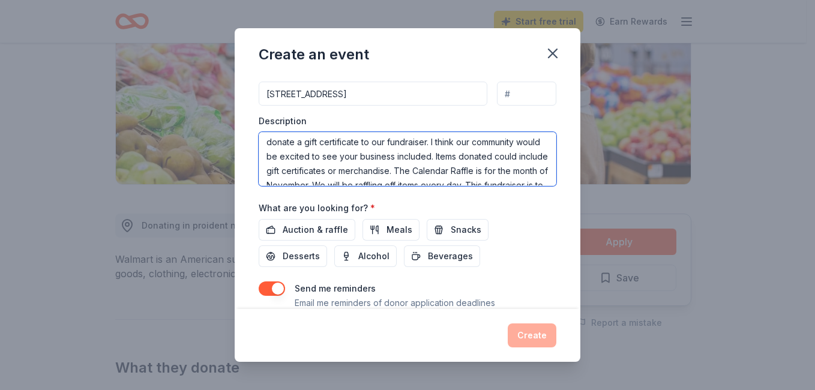
drag, startPoint x: 420, startPoint y: 157, endPoint x: 424, endPoint y: 170, distance: 13.1
click at [424, 170] on textarea "My name is [PERSON_NAME] and I am a volunteer on the PTSA at [PERSON_NAME][GEOG…" at bounding box center [408, 159] width 298 height 54
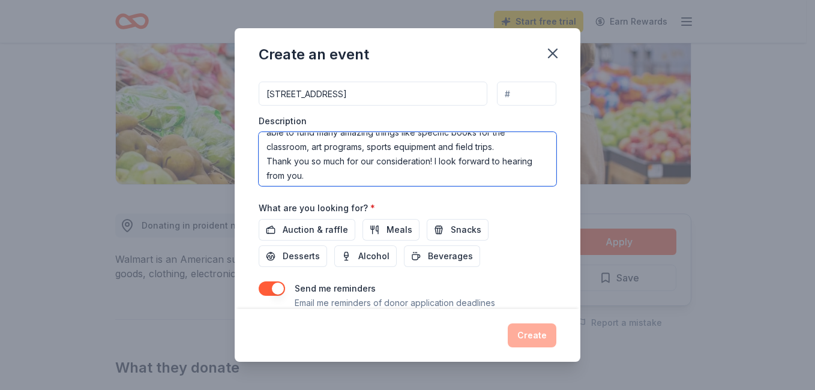
scroll to position [144, 0]
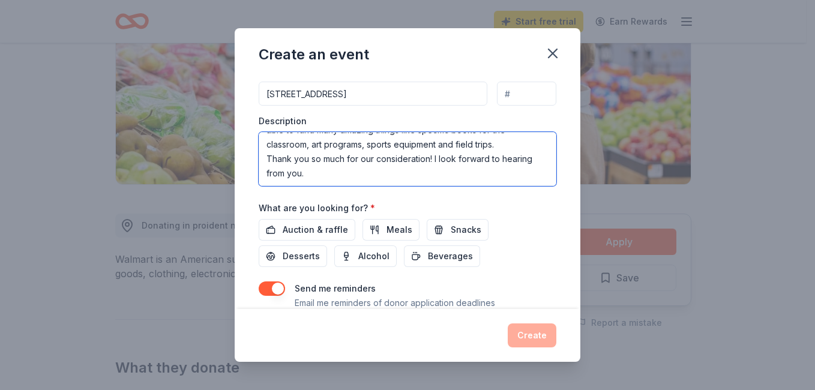
type textarea "My name is [PERSON_NAME] and I am a volunteer on the PTSA at [PERSON_NAME][GEOG…"
click at [508, 256] on div "Auction & raffle Meals Snacks Desserts Alcohol Beverages" at bounding box center [408, 243] width 298 height 48
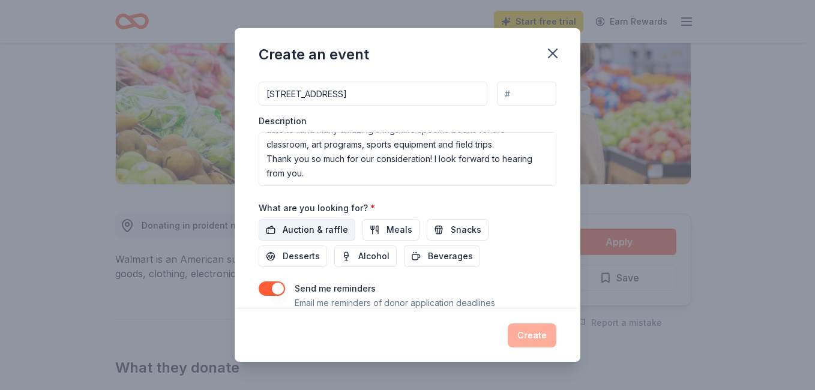
click at [314, 227] on span "Auction & raffle" at bounding box center [315, 230] width 65 height 14
click at [523, 243] on div "Auction & raffle Meals Snacks Desserts Alcohol Beverages" at bounding box center [408, 243] width 298 height 48
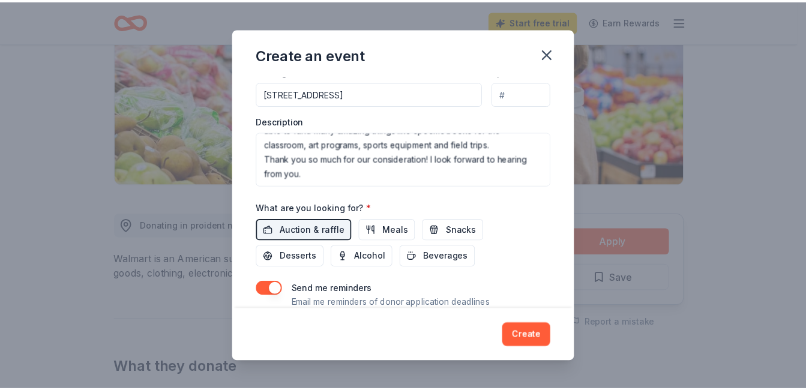
scroll to position [342, 0]
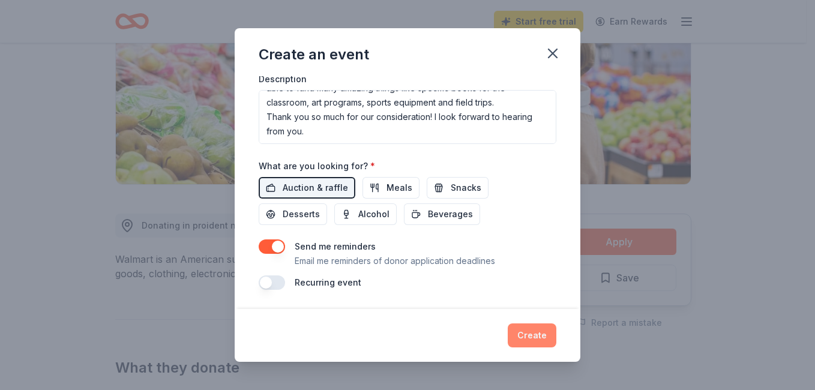
click at [529, 337] on button "Create" at bounding box center [532, 335] width 49 height 24
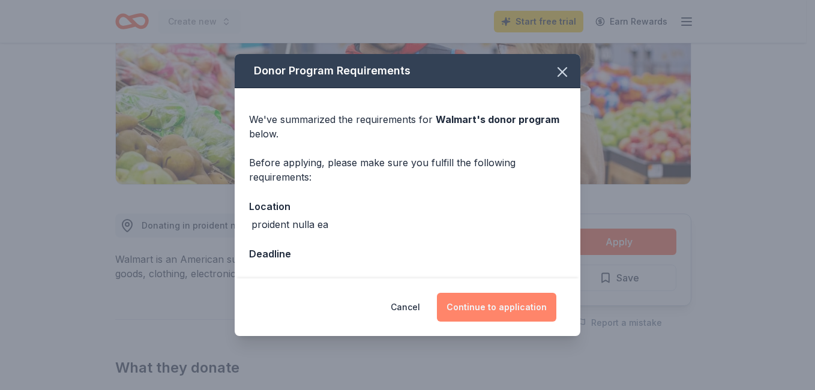
click at [491, 313] on button "Continue to application" at bounding box center [496, 307] width 119 height 29
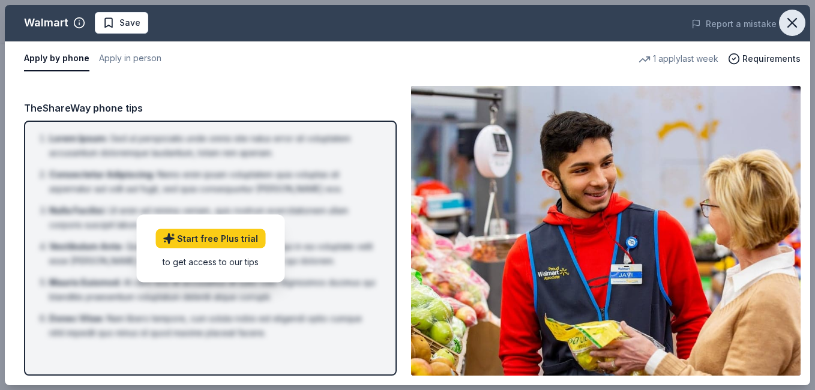
click at [790, 21] on icon "button" at bounding box center [792, 23] width 8 height 8
